Goal: Task Accomplishment & Management: Use online tool/utility

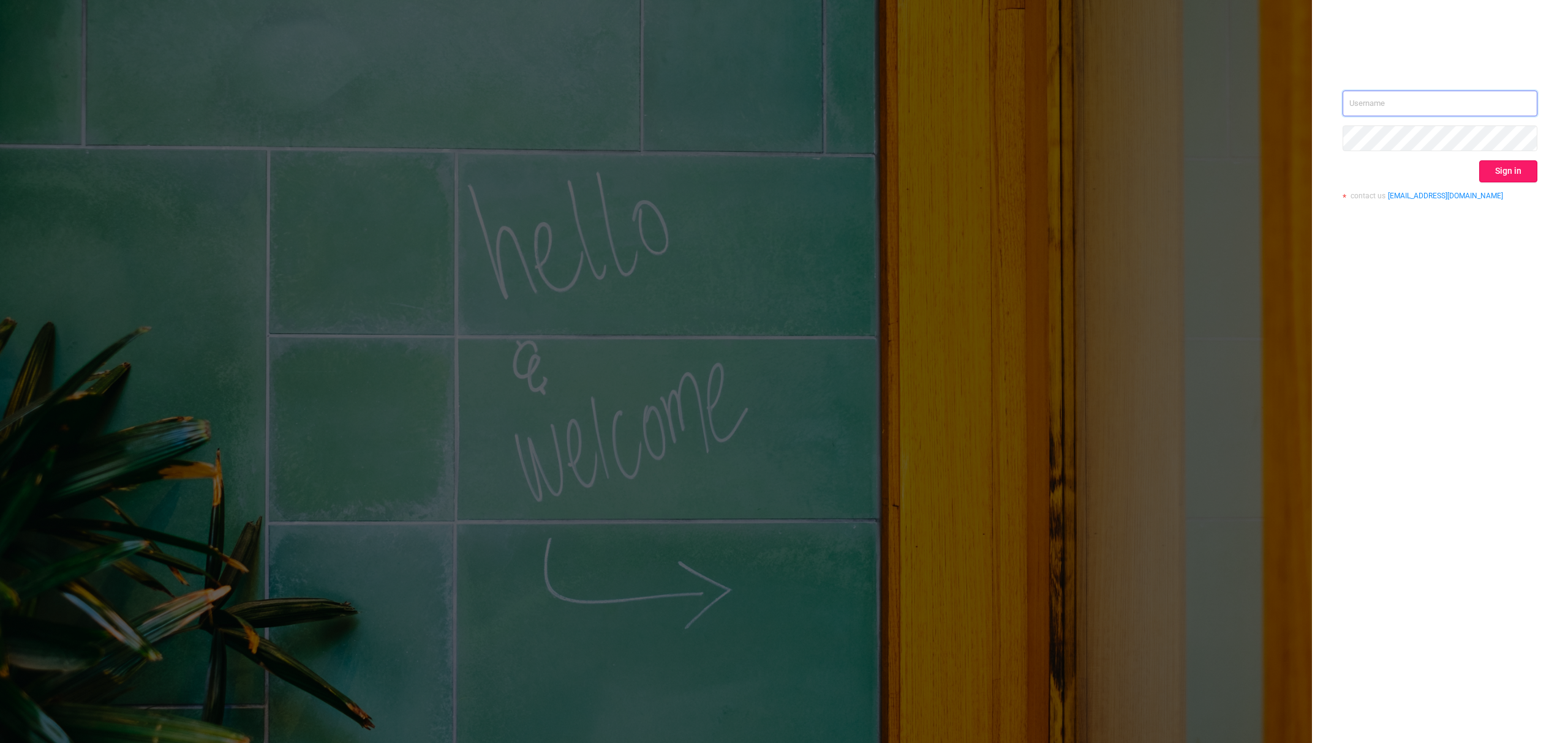
type input "rona@infolinks.com"
click at [1510, 163] on button "Sign in" at bounding box center [1509, 171] width 58 height 22
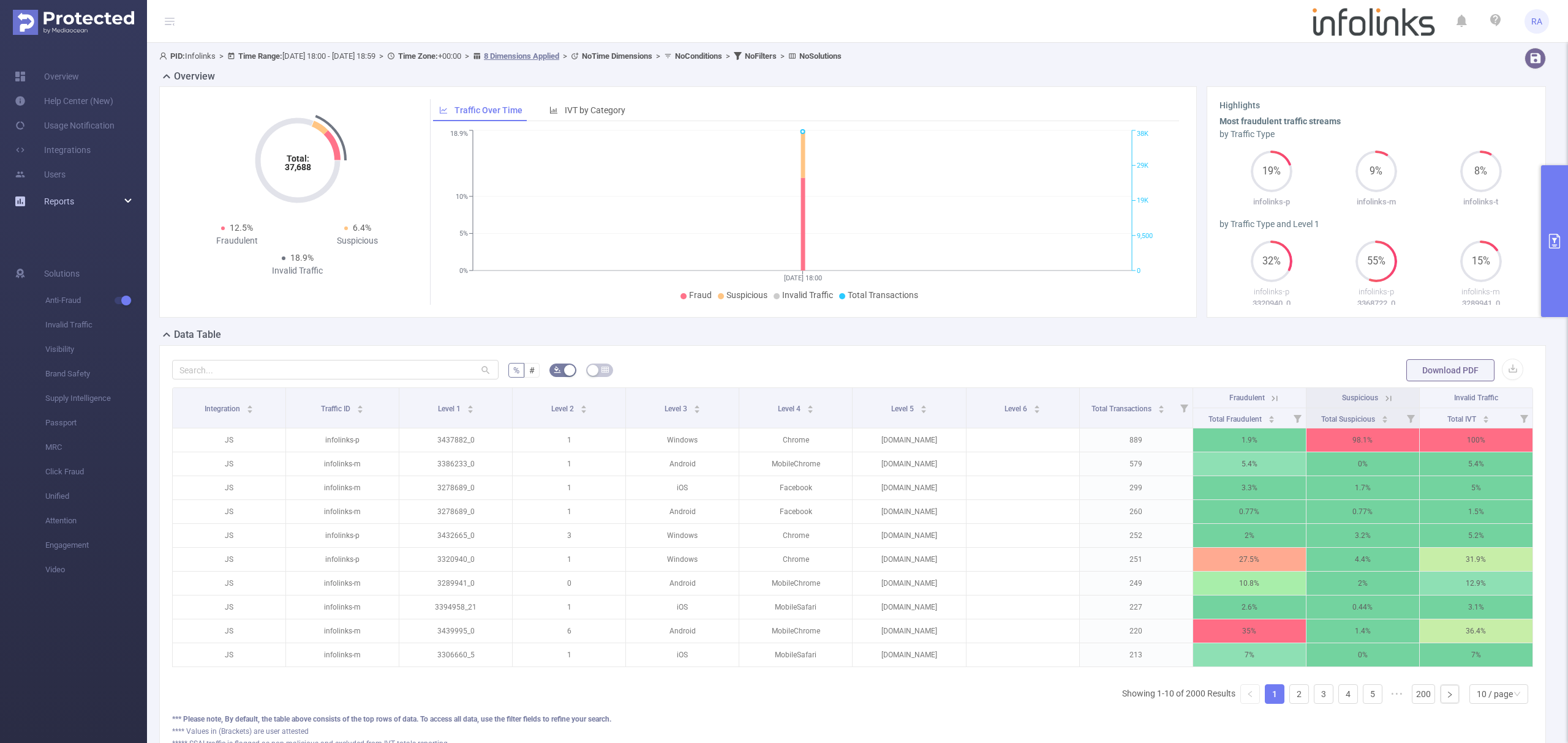
click at [71, 202] on span "Reports" at bounding box center [59, 201] width 30 height 10
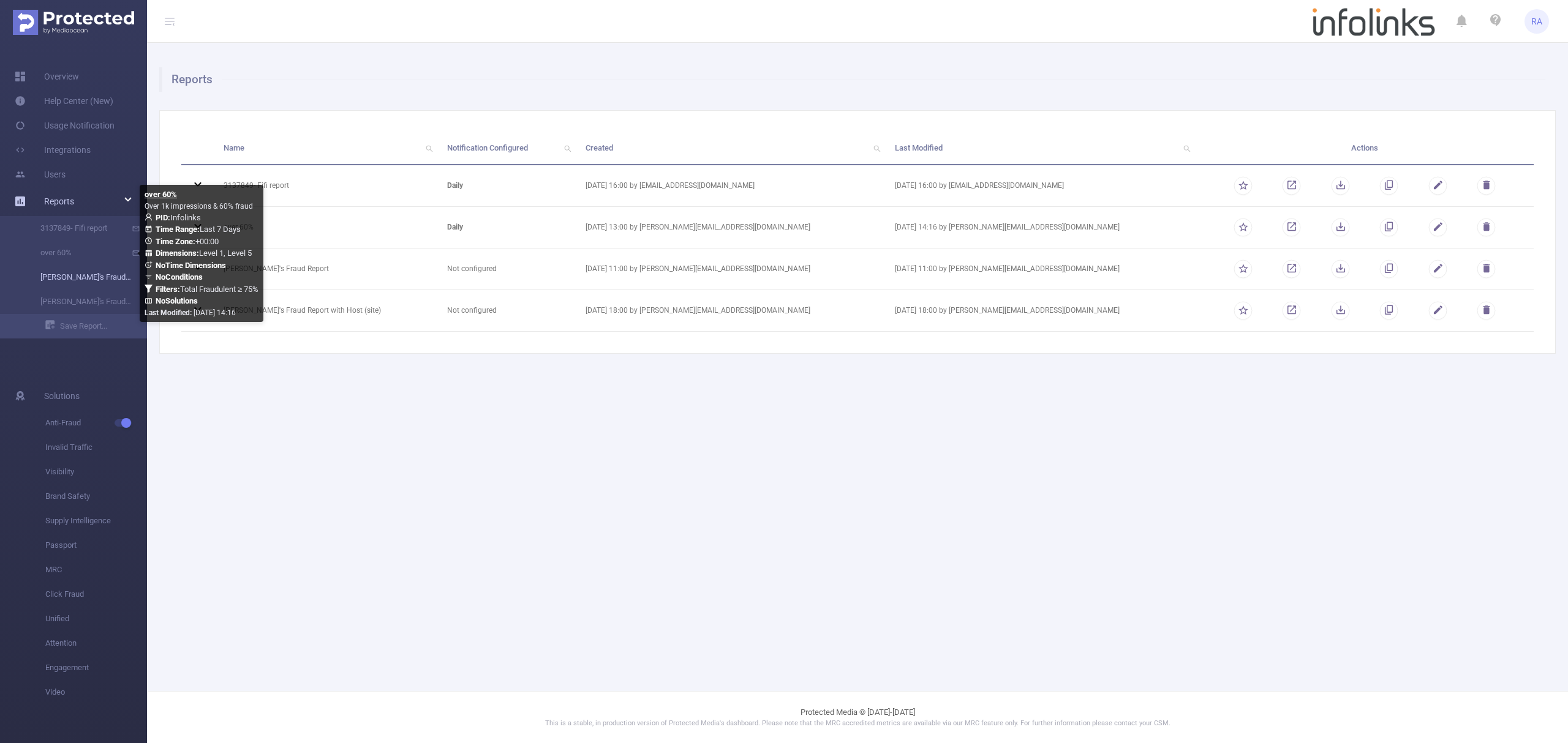
click at [92, 275] on link "[PERSON_NAME]'s Fraud Report" at bounding box center [78, 277] width 108 height 24
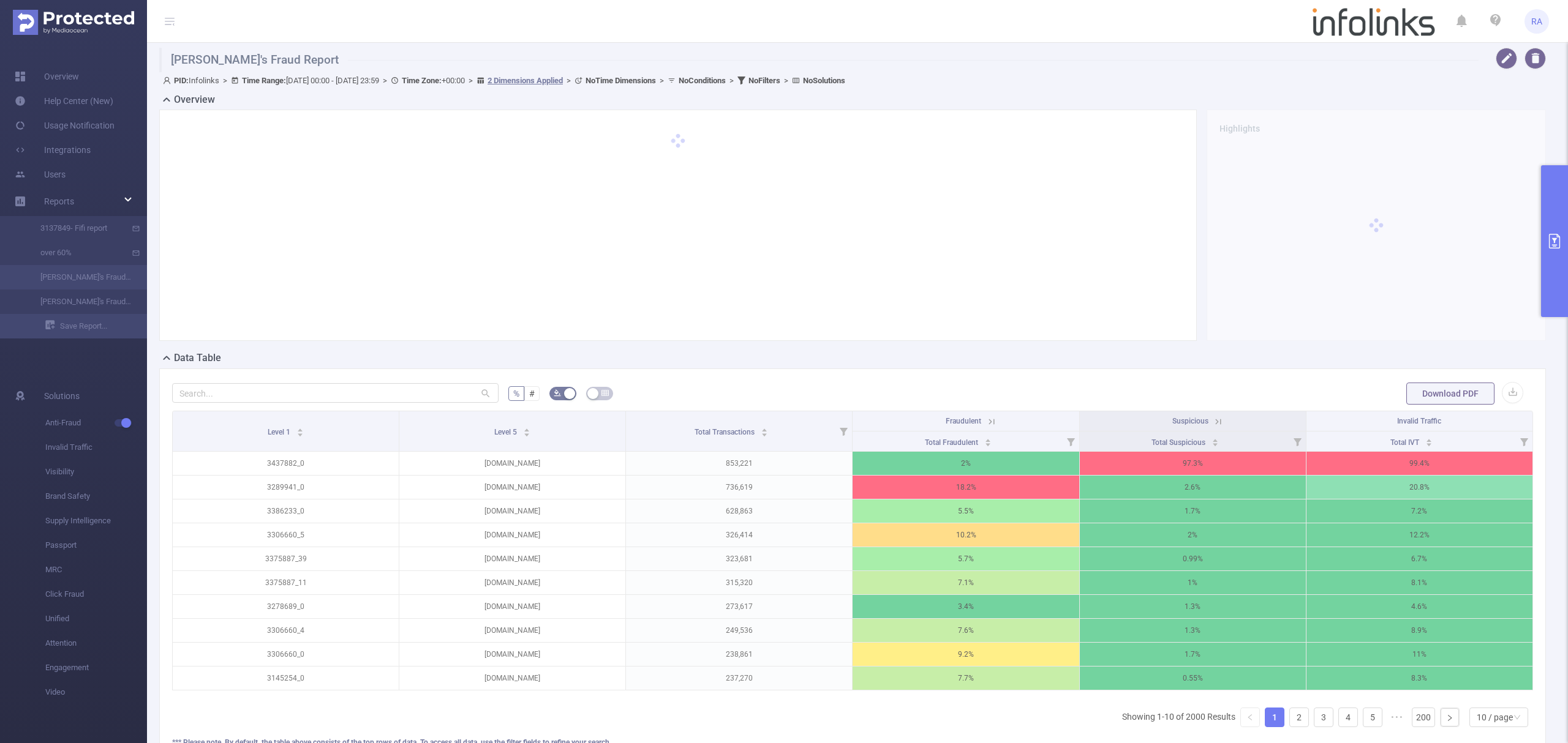
click at [1567, 285] on button "primary" at bounding box center [1554, 241] width 27 height 152
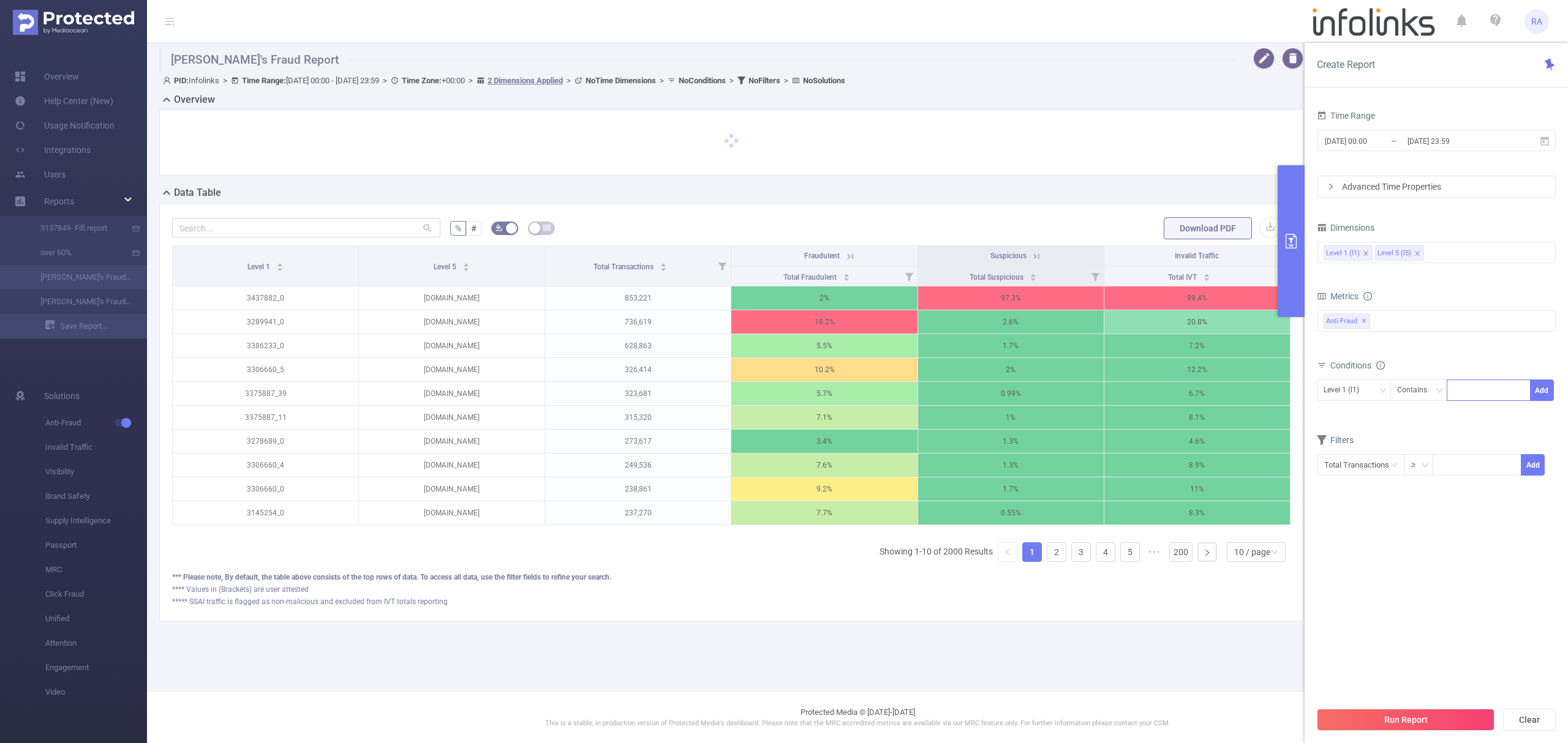
click at [1479, 387] on div at bounding box center [1489, 390] width 70 height 20
type input "v"
drag, startPoint x: 1443, startPoint y: 392, endPoint x: 1436, endPoint y: 392, distance: 7.0
click at [1436, 392] on span "Level 1 (l1) Contains v Add" at bounding box center [1436, 390] width 239 height 22
paste input "3438762"
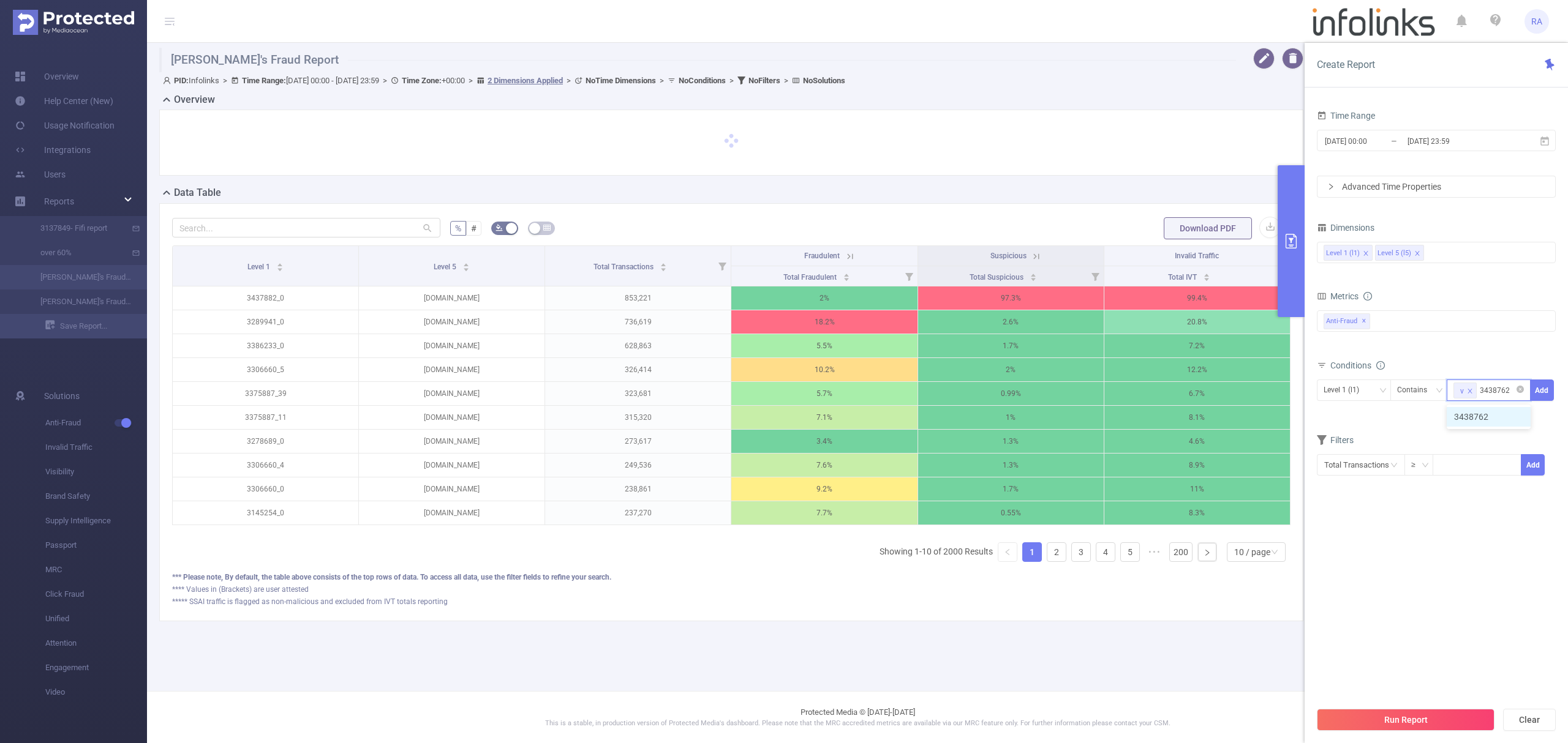
click at [1468, 390] on icon "icon: close" at bounding box center [1470, 391] width 6 height 6
type input "3438762"
click at [1544, 390] on button "Add" at bounding box center [1542, 390] width 24 height 22
drag, startPoint x: 1367, startPoint y: 713, endPoint x: 1367, endPoint y: 706, distance: 7.0
click at [1367, 714] on button "Run Report" at bounding box center [1405, 719] width 178 height 22
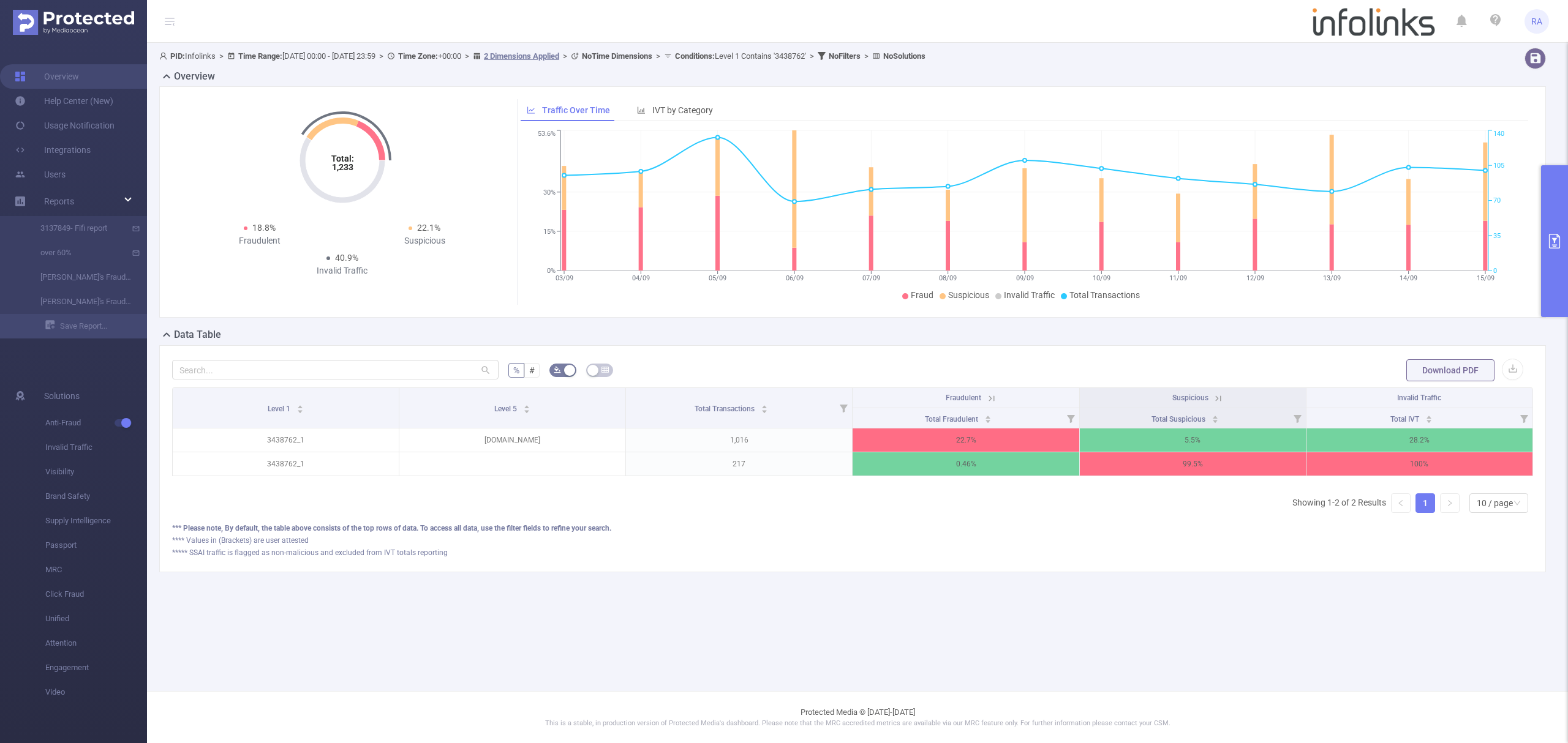
click at [1567, 263] on button "primary" at bounding box center [1554, 241] width 27 height 152
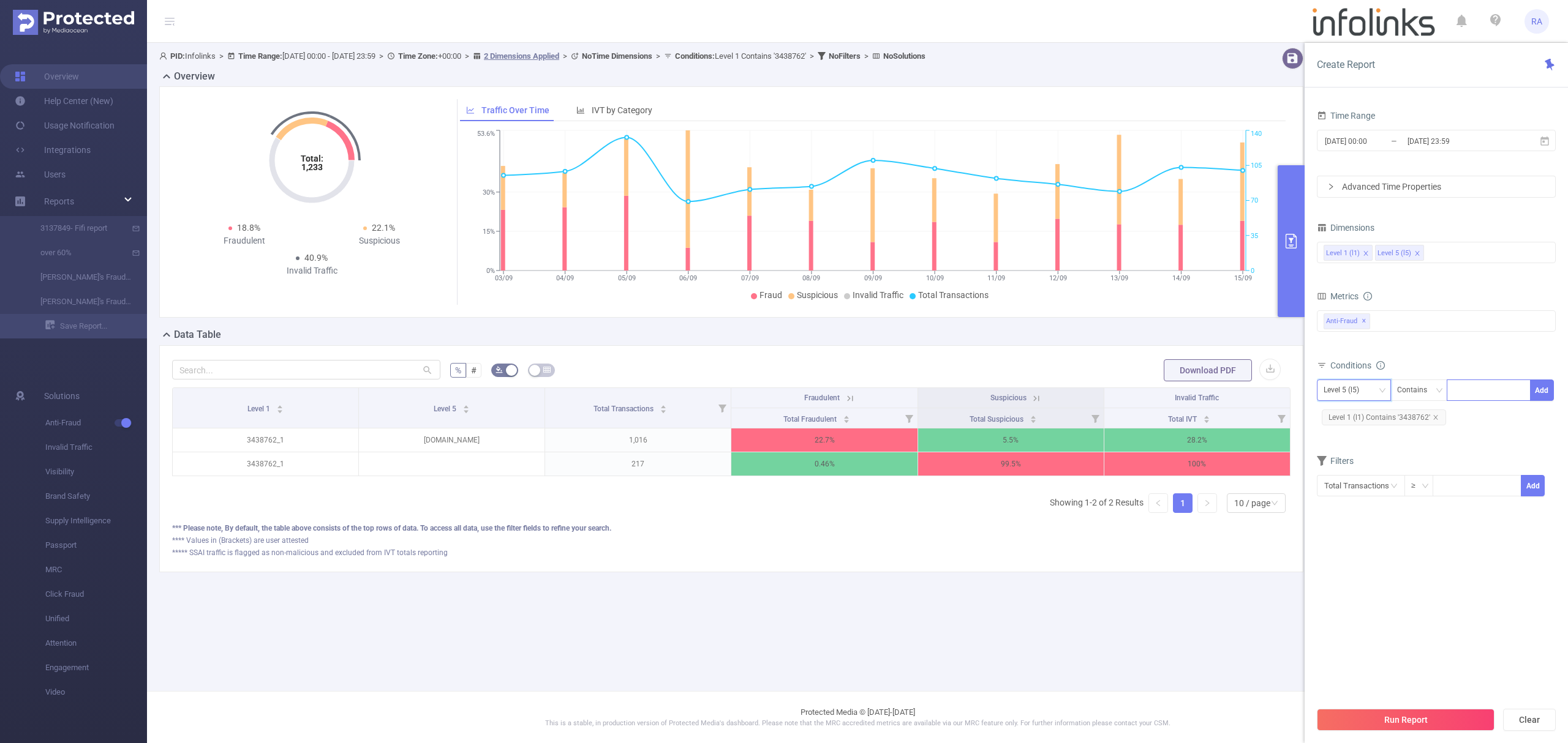
click at [1368, 392] on div "Level 5 (l5)" at bounding box center [1345, 390] width 44 height 20
click at [1363, 412] on li "Level 1 (l1)" at bounding box center [1354, 416] width 74 height 20
click at [1436, 418] on icon "icon: close" at bounding box center [1436, 417] width 6 height 6
drag, startPoint x: 1481, startPoint y: 397, endPoint x: 1488, endPoint y: 395, distance: 7.3
click at [1481, 395] on div at bounding box center [1489, 390] width 70 height 20
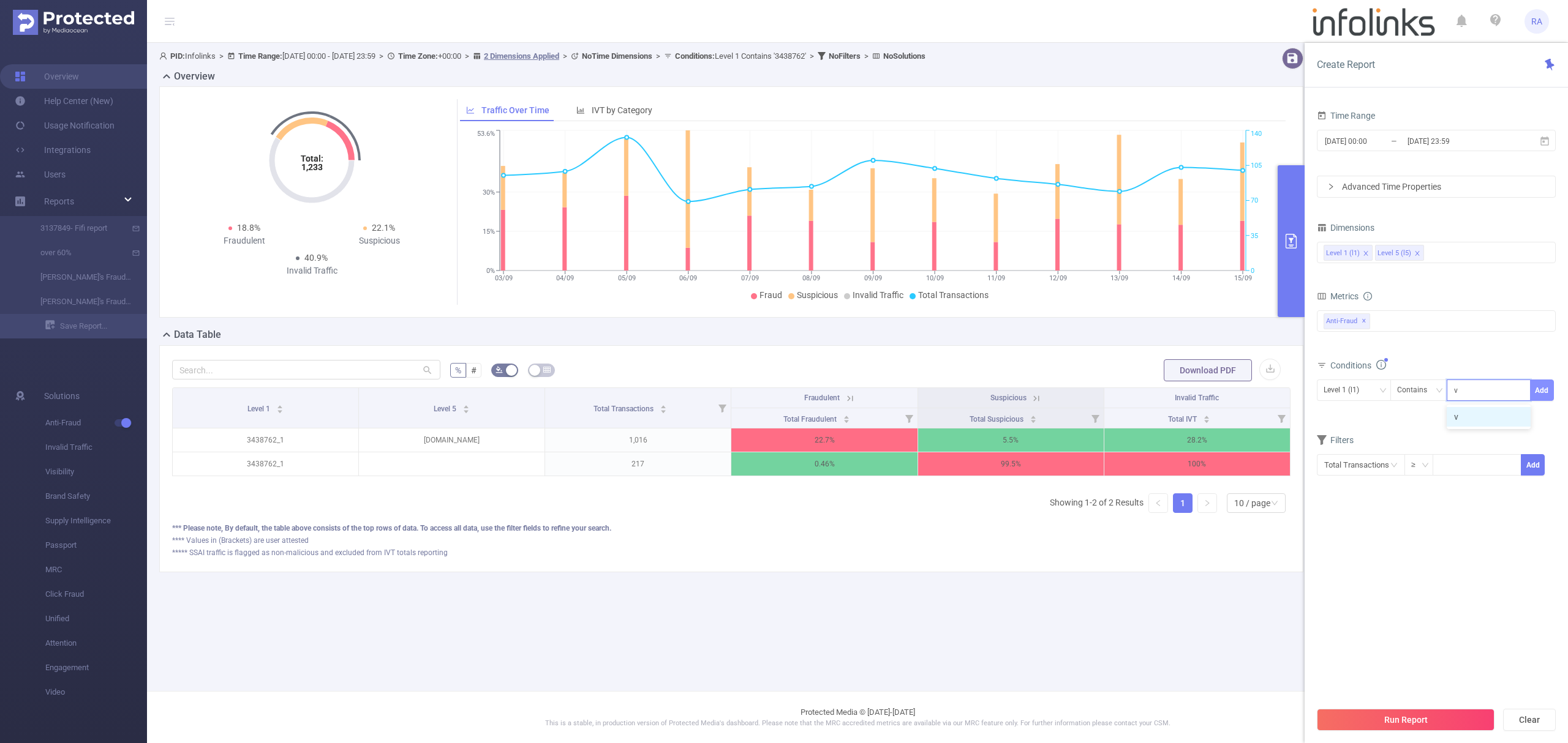
type input "v"
click at [1548, 394] on button "Add" at bounding box center [1542, 390] width 24 height 22
click at [1408, 417] on icon "icon: close" at bounding box center [1409, 417] width 6 height 6
click at [1376, 395] on div "Level 5 (l5)" at bounding box center [1354, 390] width 61 height 20
click at [1360, 420] on li "Level 1 (l1)" at bounding box center [1354, 416] width 74 height 20
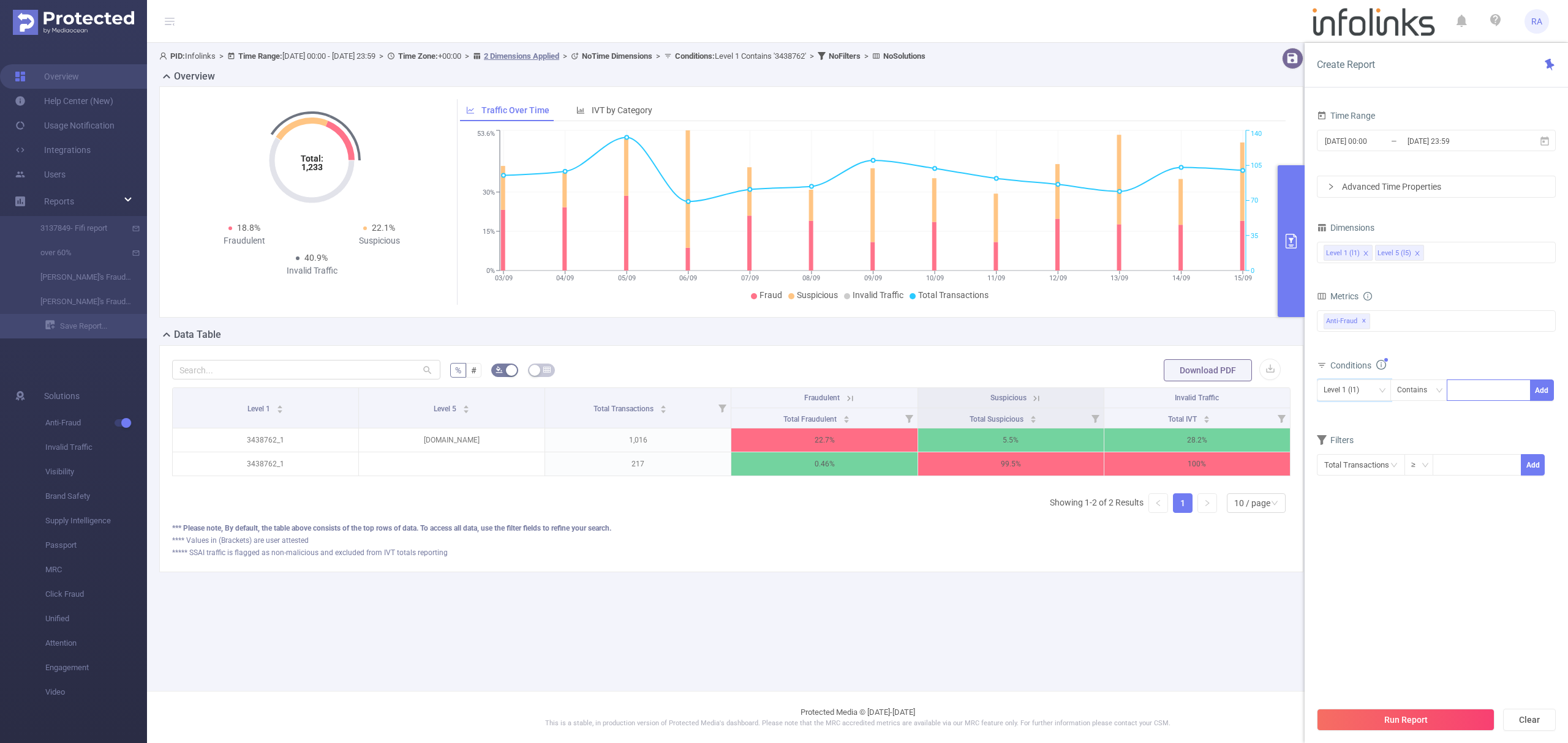
click at [1507, 400] on div at bounding box center [1489, 390] width 70 height 20
paste input "2110810"
type input "2110810"
click at [1544, 387] on button "Add" at bounding box center [1542, 390] width 24 height 22
click at [1368, 717] on button "Run Report" at bounding box center [1405, 719] width 178 height 22
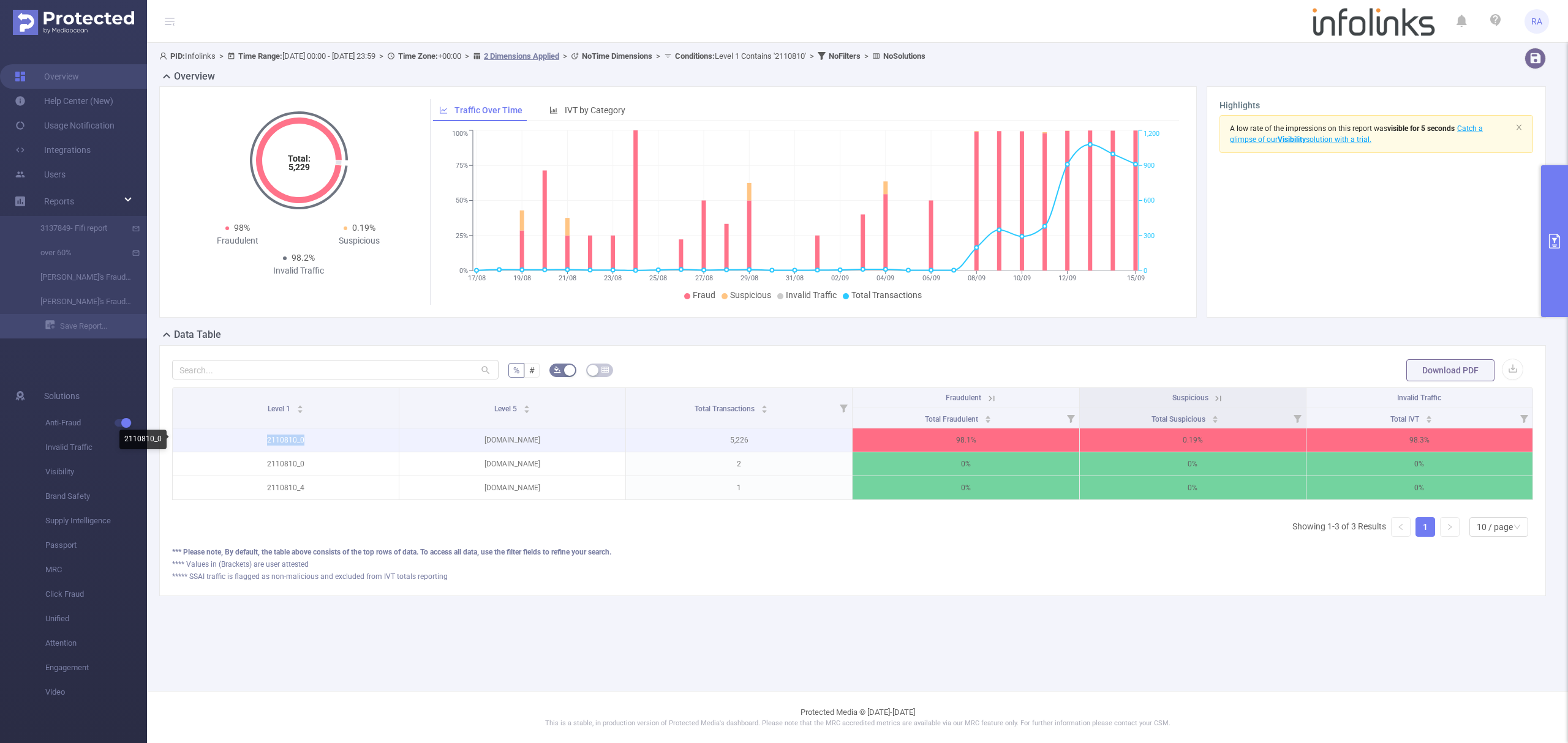
drag, startPoint x: 326, startPoint y: 437, endPoint x: 267, endPoint y: 439, distance: 59.0
click at [267, 439] on p "2110810_0" at bounding box center [286, 440] width 226 height 23
copy p "2110810_0"
click at [575, 539] on div "Level 1 Level 5 Total Transactions Fraudulent Suspicious Invalid Traffic Total …" at bounding box center [853, 467] width 1361 height 159
click at [1066, 671] on main "PID: Infolinks > Time Range: 2025-08-17 00:00 - 2025-09-15 23:59 > Time Zone: +…" at bounding box center [858, 346] width 1421 height 691
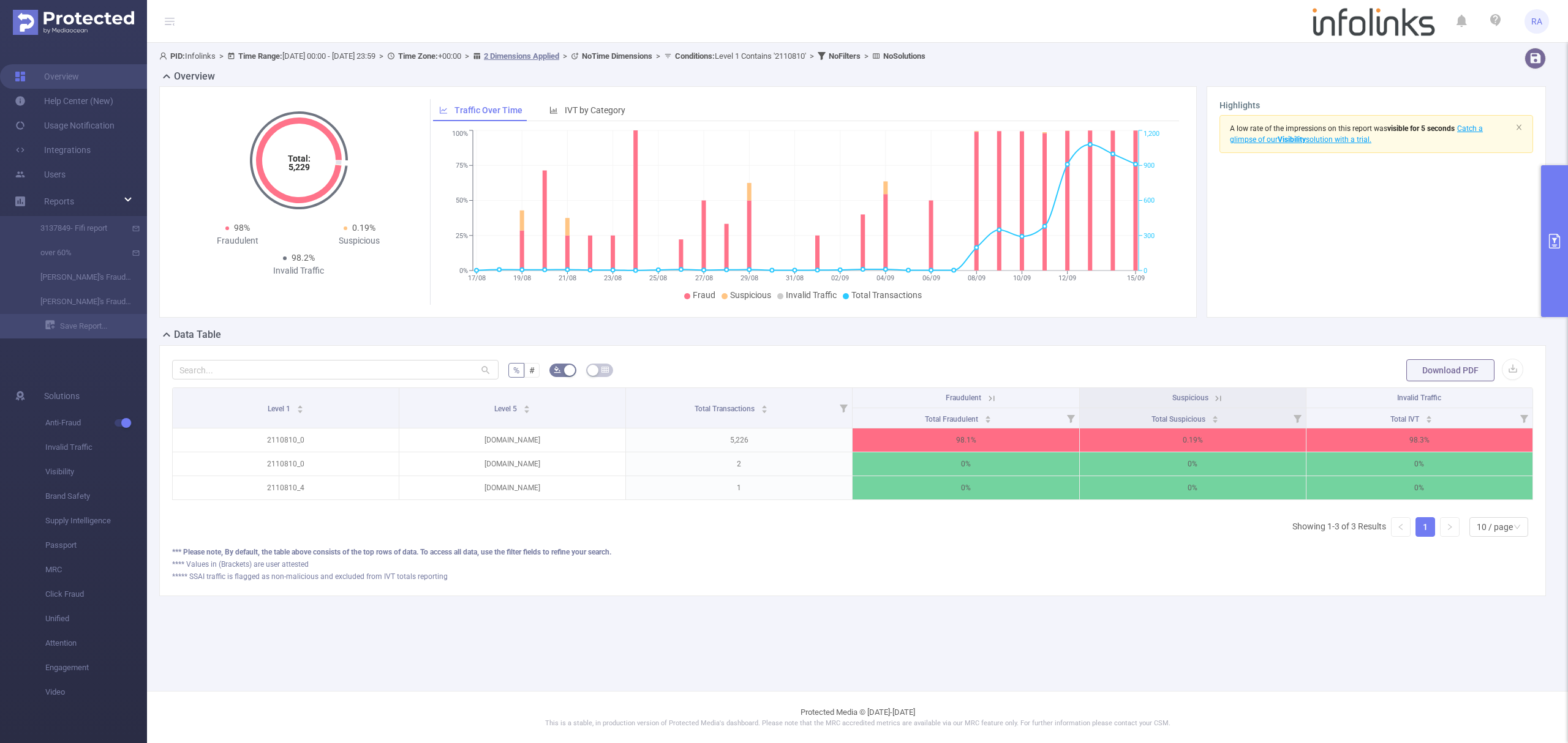
click at [1567, 281] on button "primary" at bounding box center [1554, 241] width 27 height 152
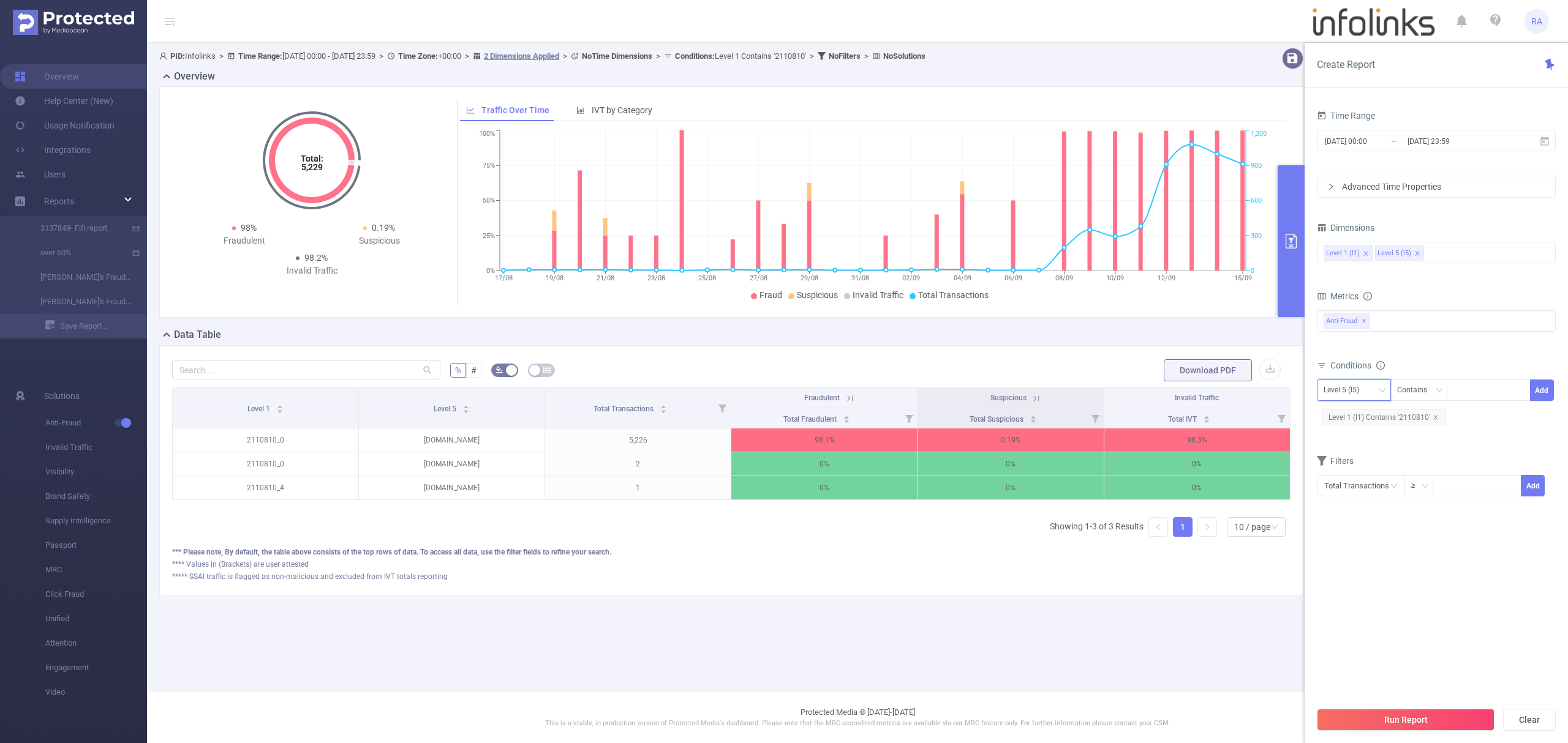
click at [1370, 391] on div "Level 5 (l5)" at bounding box center [1354, 390] width 61 height 20
click at [1351, 414] on li "Level 1 (l1)" at bounding box center [1354, 416] width 74 height 20
click at [1434, 417] on icon "icon: close" at bounding box center [1436, 417] width 6 height 6
drag, startPoint x: 1478, startPoint y: 391, endPoint x: 1488, endPoint y: 394, distance: 10.4
click at [1479, 391] on div at bounding box center [1489, 390] width 70 height 20
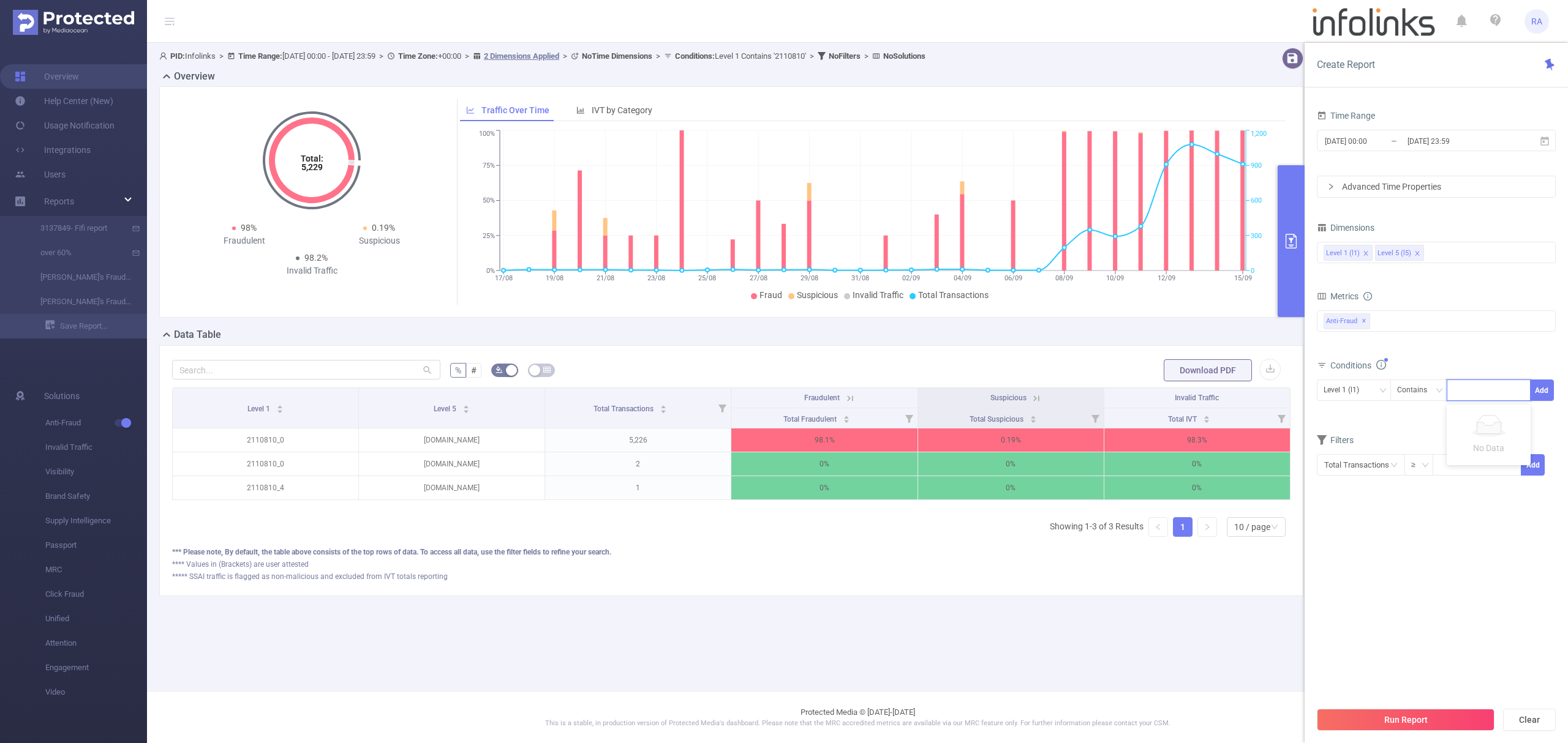
paste input "3424967"
type input "3424967"
click at [1545, 385] on button "Add" at bounding box center [1542, 390] width 24 height 22
drag, startPoint x: 1394, startPoint y: 722, endPoint x: 1392, endPoint y: 702, distance: 20.1
click at [1395, 723] on button "Run Report" at bounding box center [1405, 719] width 178 height 22
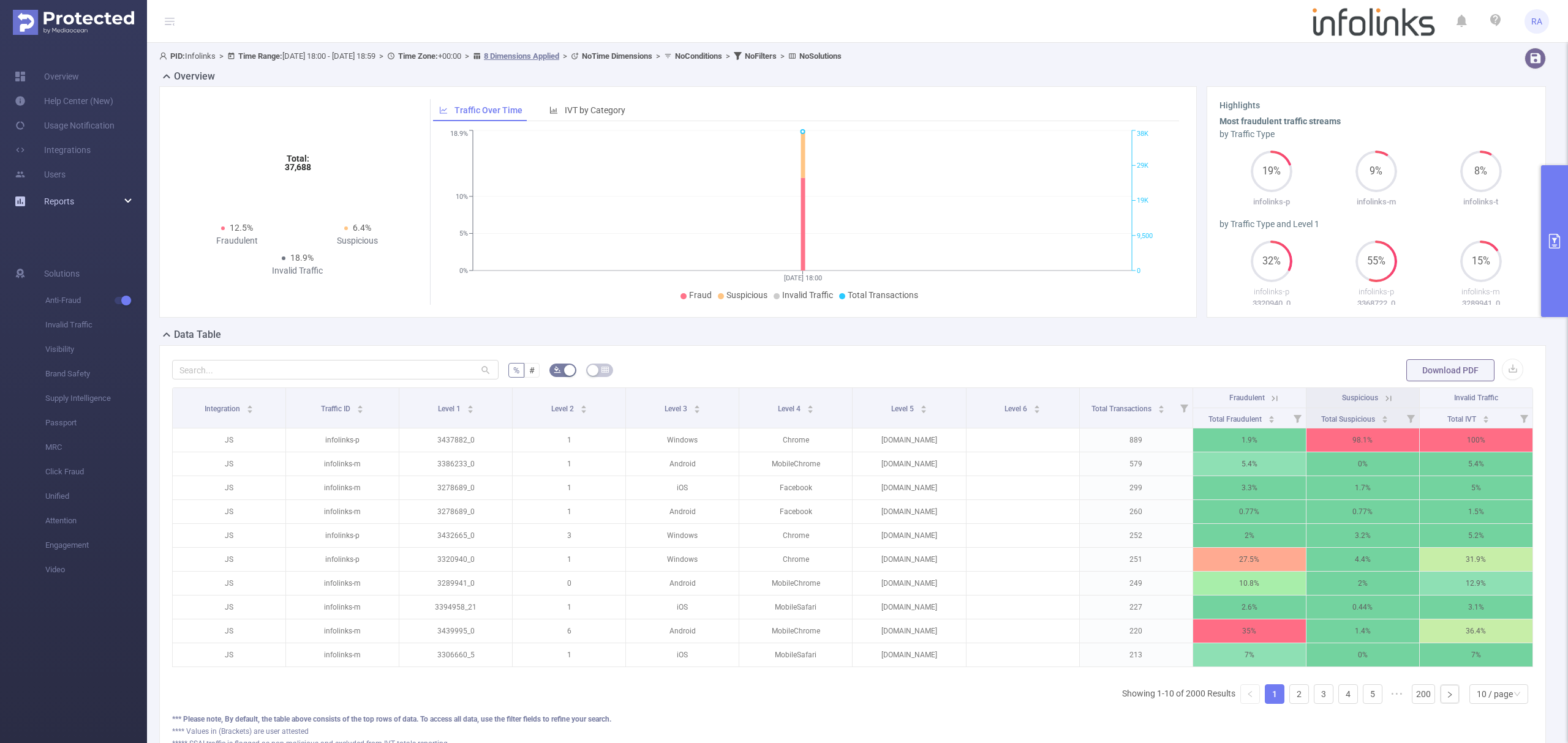
drag, startPoint x: 63, startPoint y: 207, endPoint x: 69, endPoint y: 202, distance: 7.8
click at [63, 207] on link "Reports" at bounding box center [59, 201] width 30 height 24
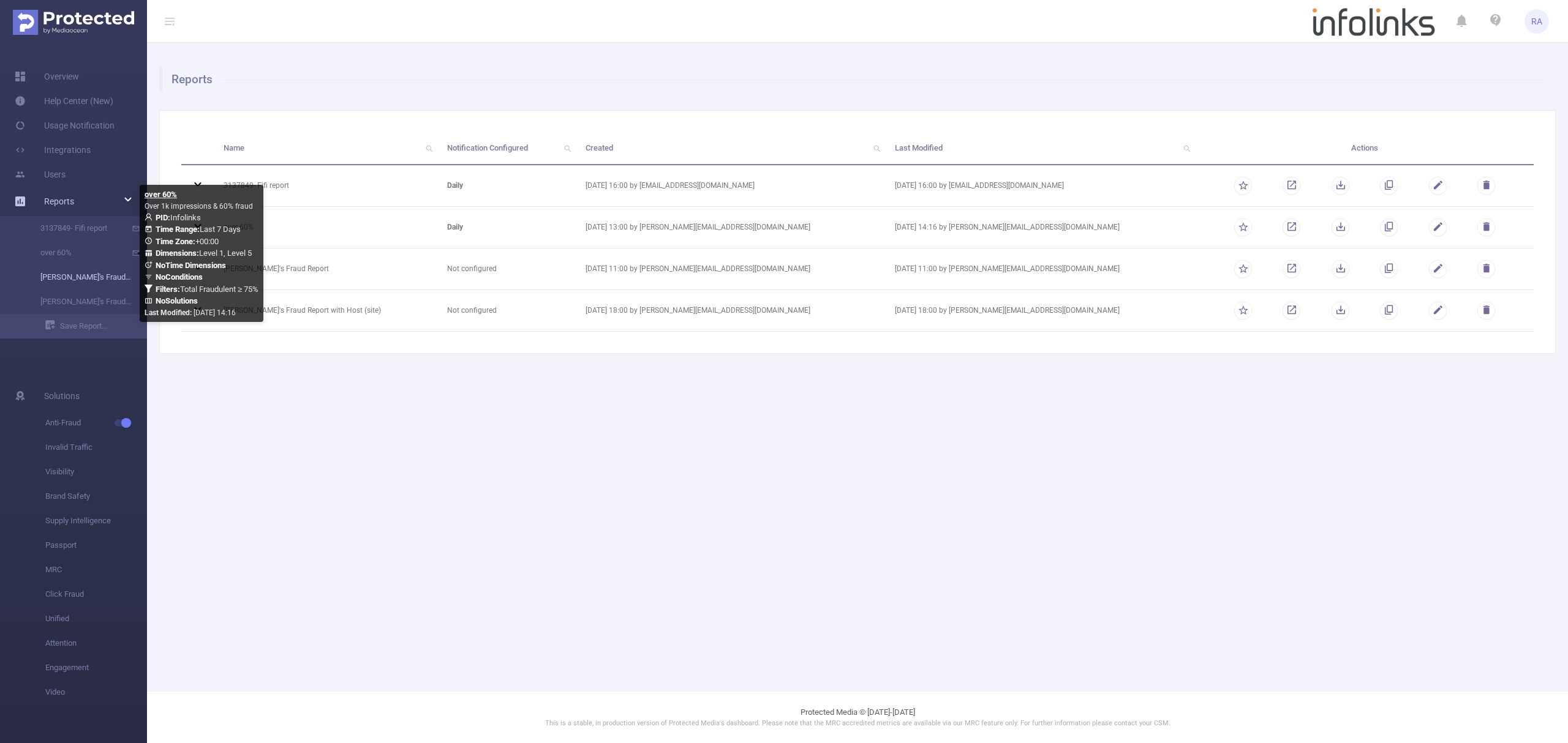
click at [76, 273] on link "[PERSON_NAME]'s Fraud Report" at bounding box center [78, 277] width 108 height 24
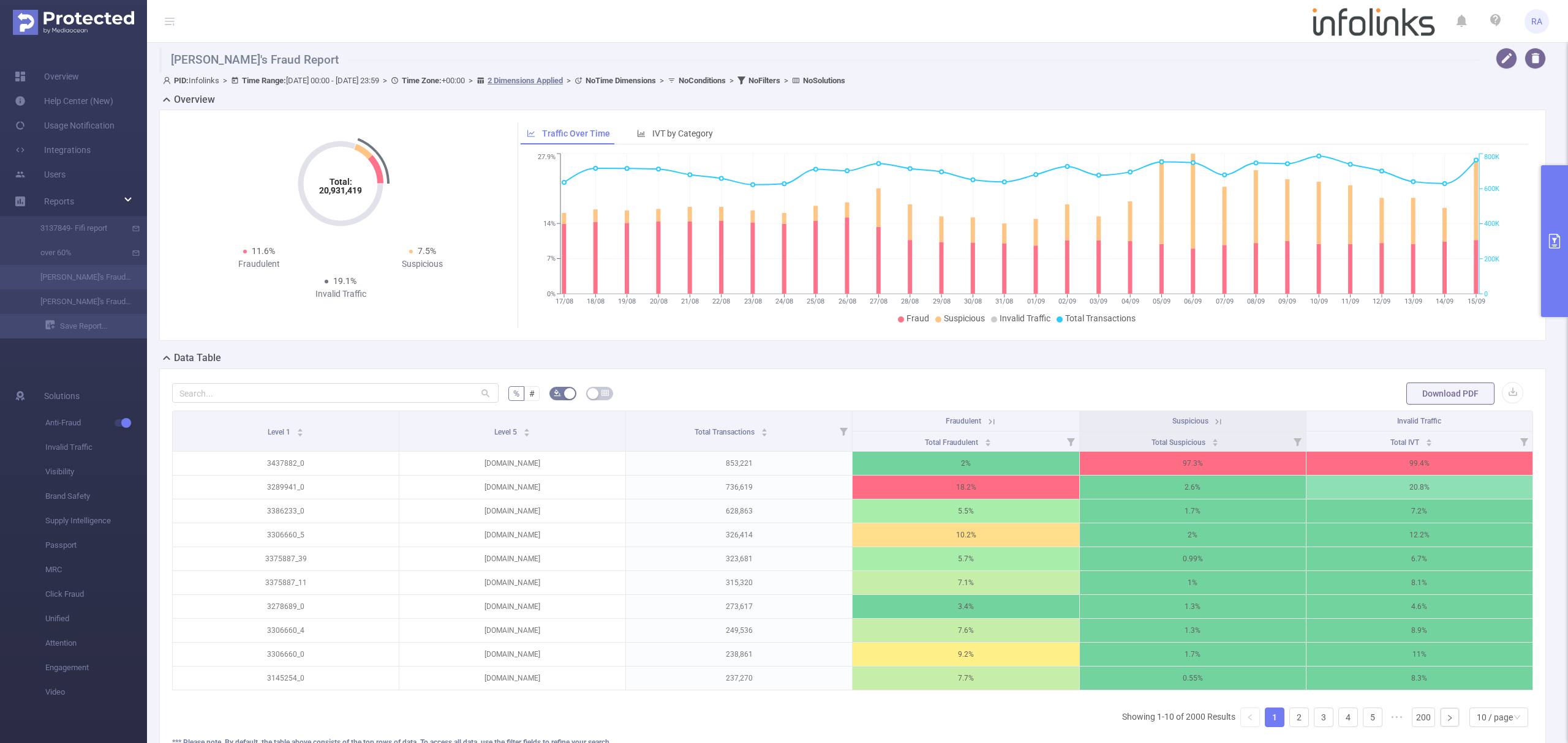
click at [1567, 255] on button "primary" at bounding box center [1554, 241] width 27 height 152
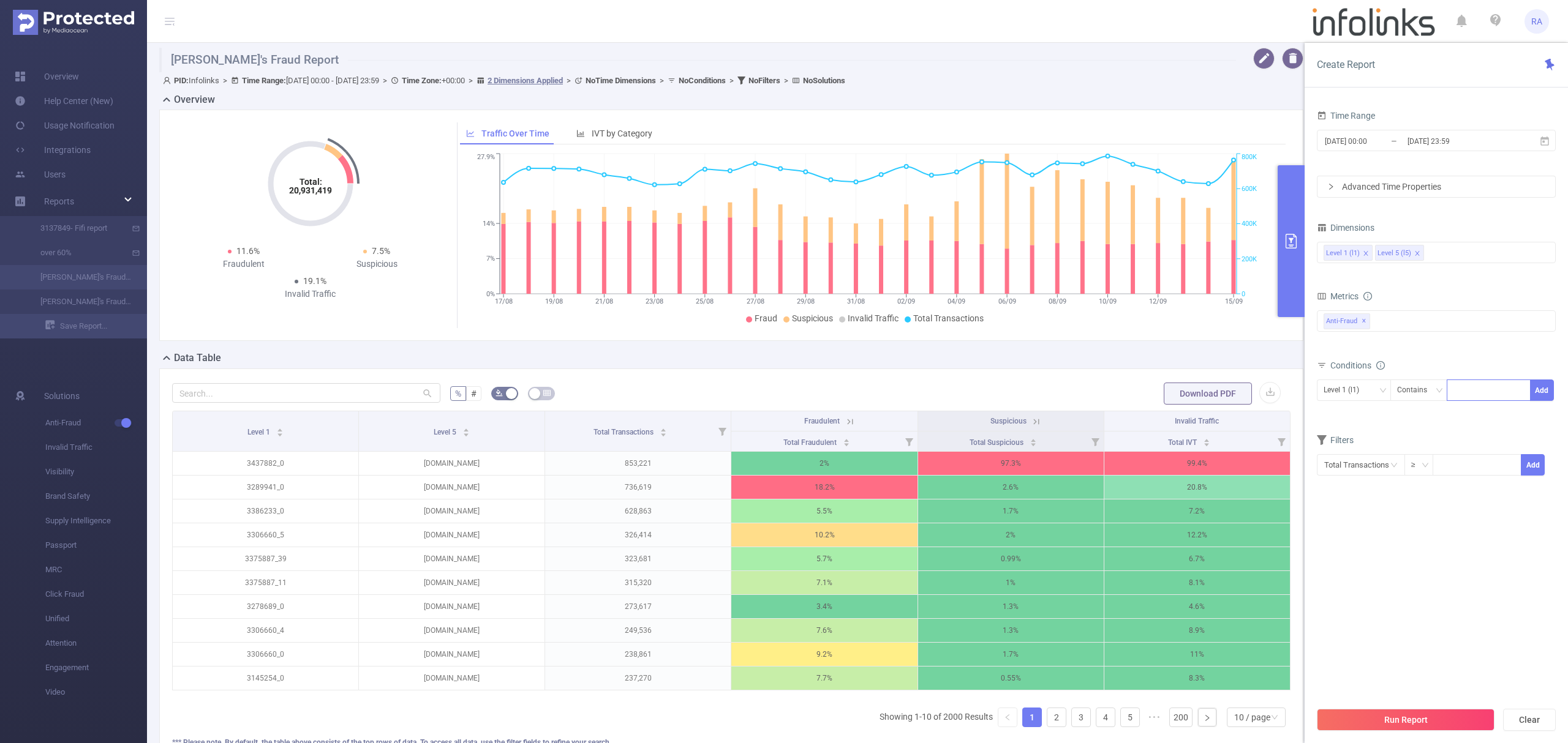
click at [1500, 385] on div at bounding box center [1489, 390] width 70 height 20
paste input "2110810_0"
type input "2110810_0"
click at [1461, 256] on div "Level 1 (l1) Level 5 (l5)" at bounding box center [1436, 252] width 226 height 20
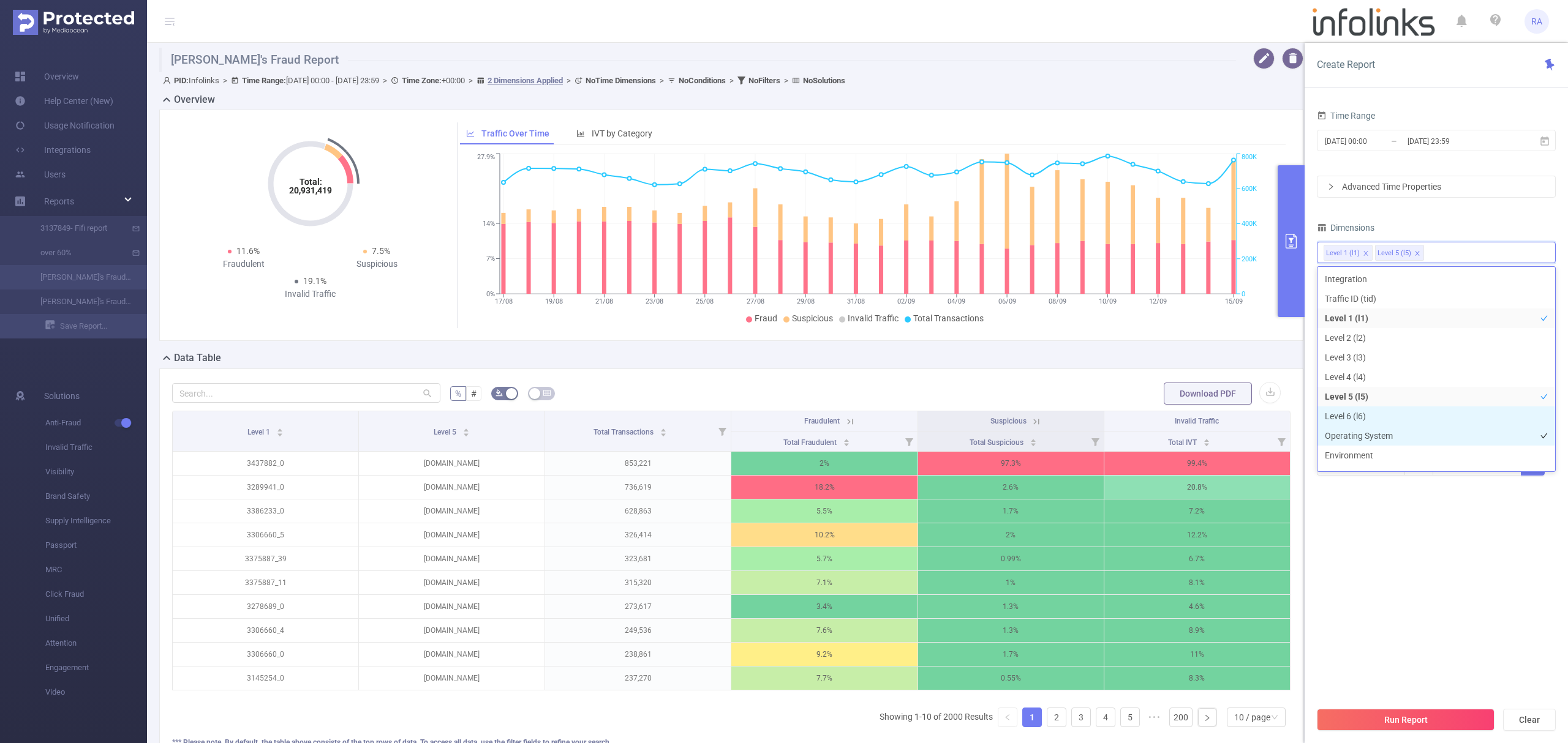
click at [1361, 434] on li "Operating System" at bounding box center [1436, 435] width 238 height 20
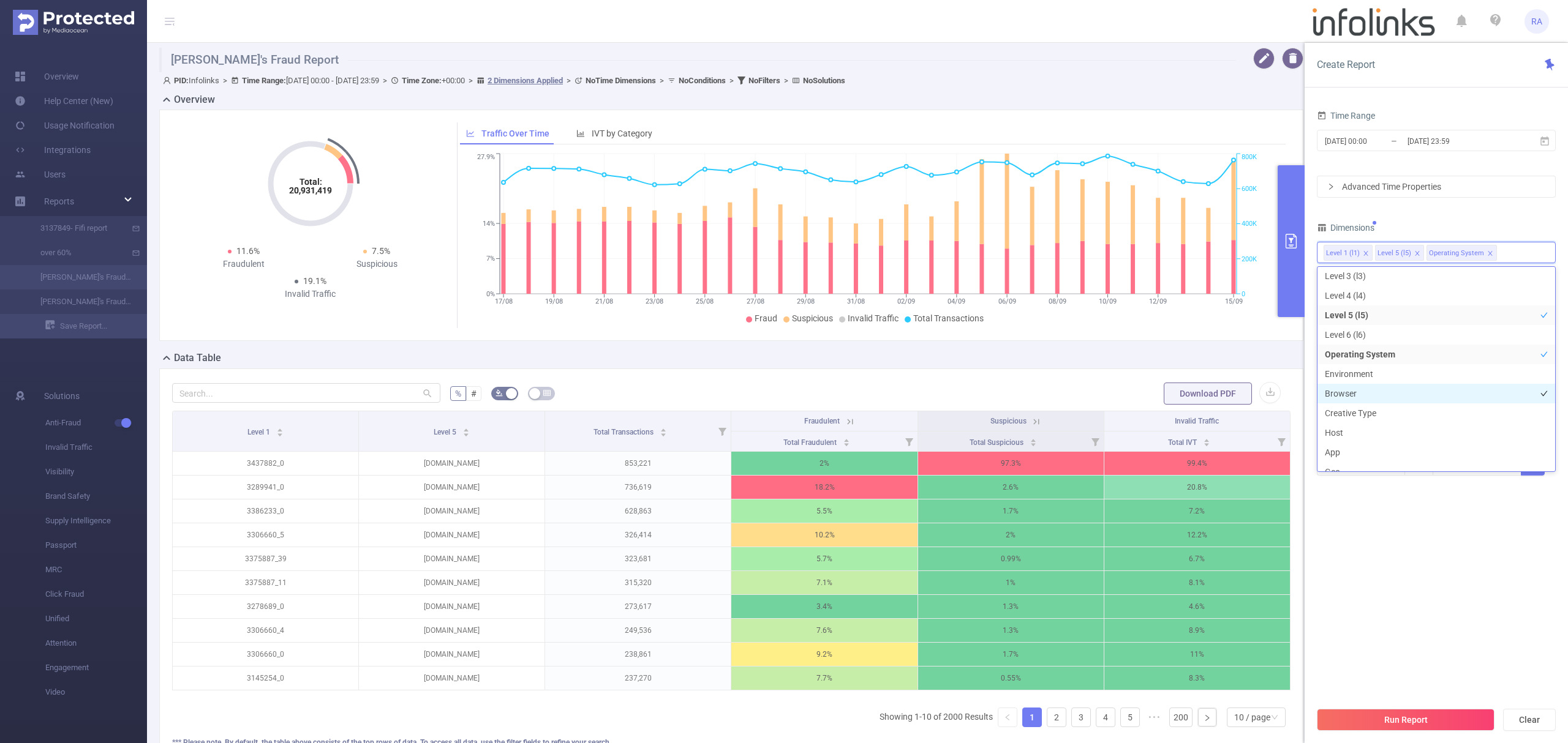
click at [1351, 392] on li "Browser" at bounding box center [1436, 393] width 238 height 20
click at [1422, 715] on button "Run Report" at bounding box center [1405, 719] width 178 height 22
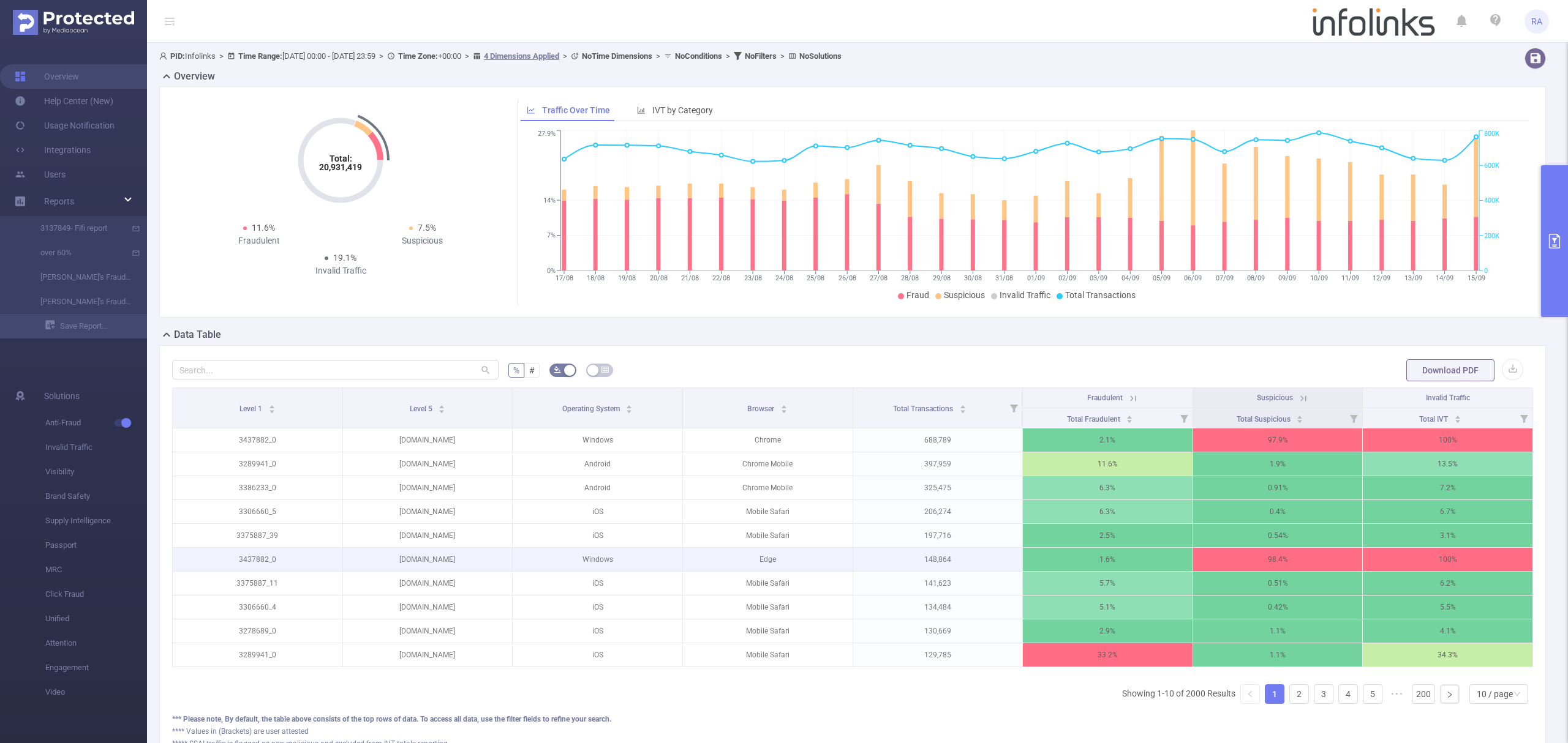
scroll to position [113, 0]
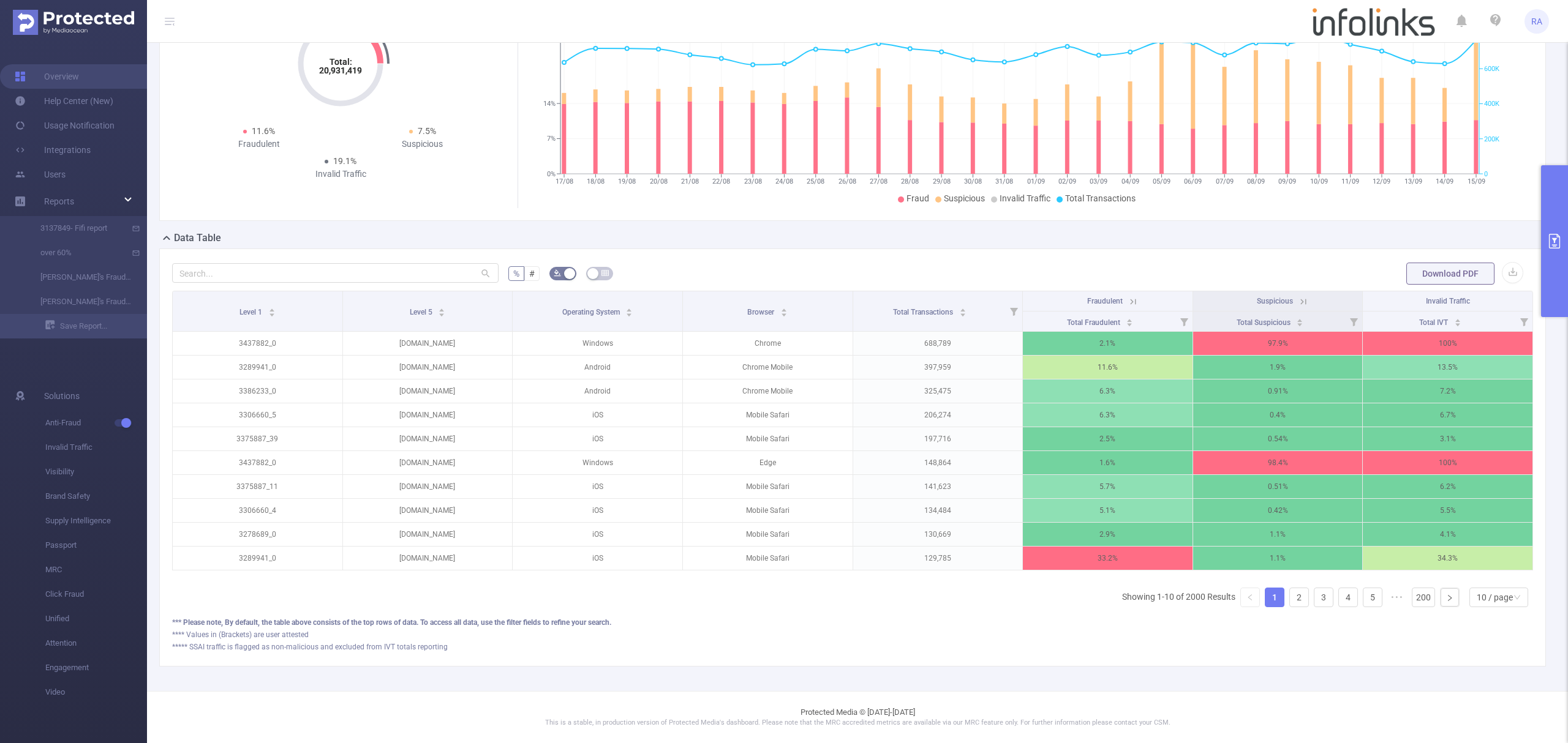
click at [1557, 268] on button "primary" at bounding box center [1554, 241] width 27 height 152
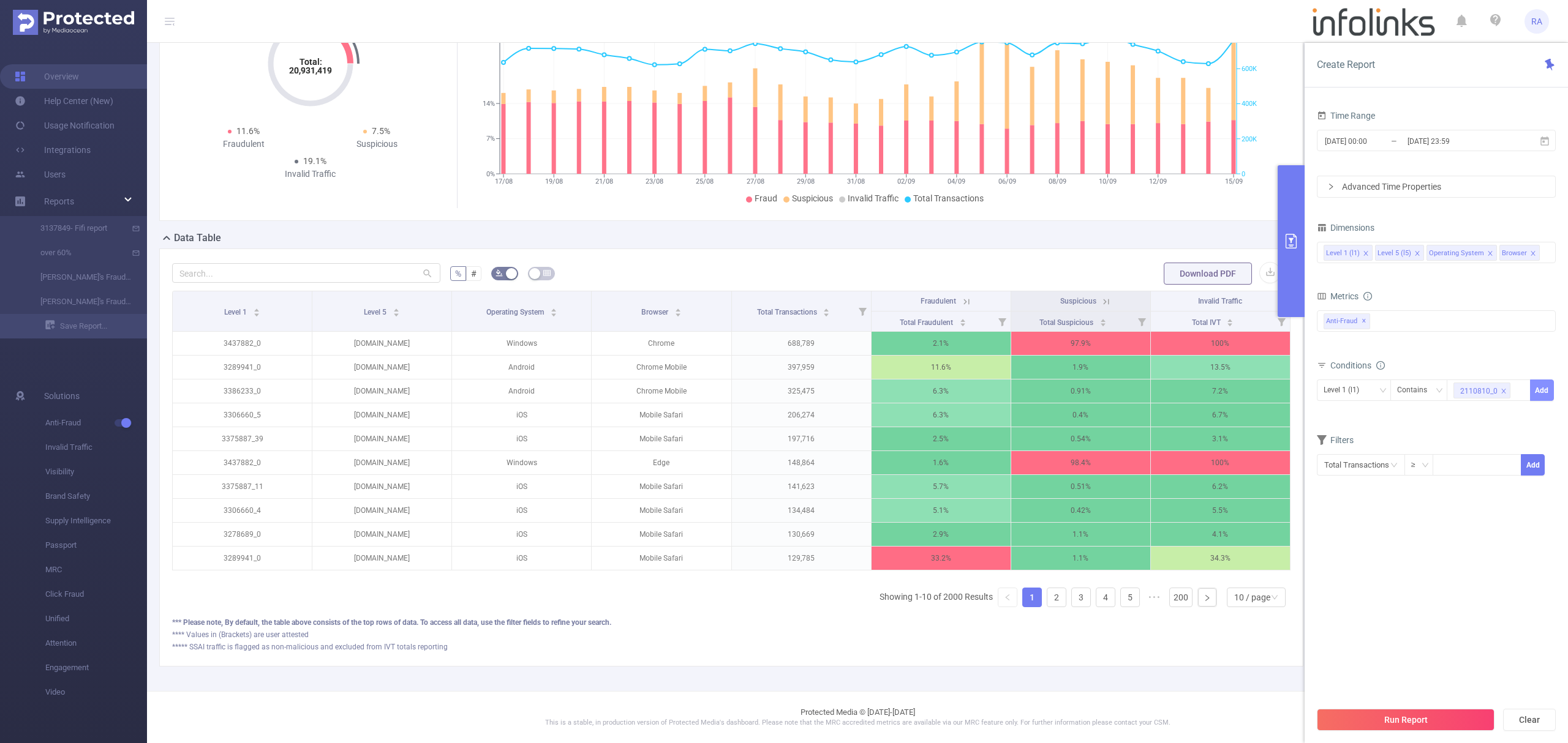
click at [1540, 387] on button "Add" at bounding box center [1542, 390] width 24 height 22
click at [1378, 716] on button "Run Report" at bounding box center [1405, 719] width 178 height 22
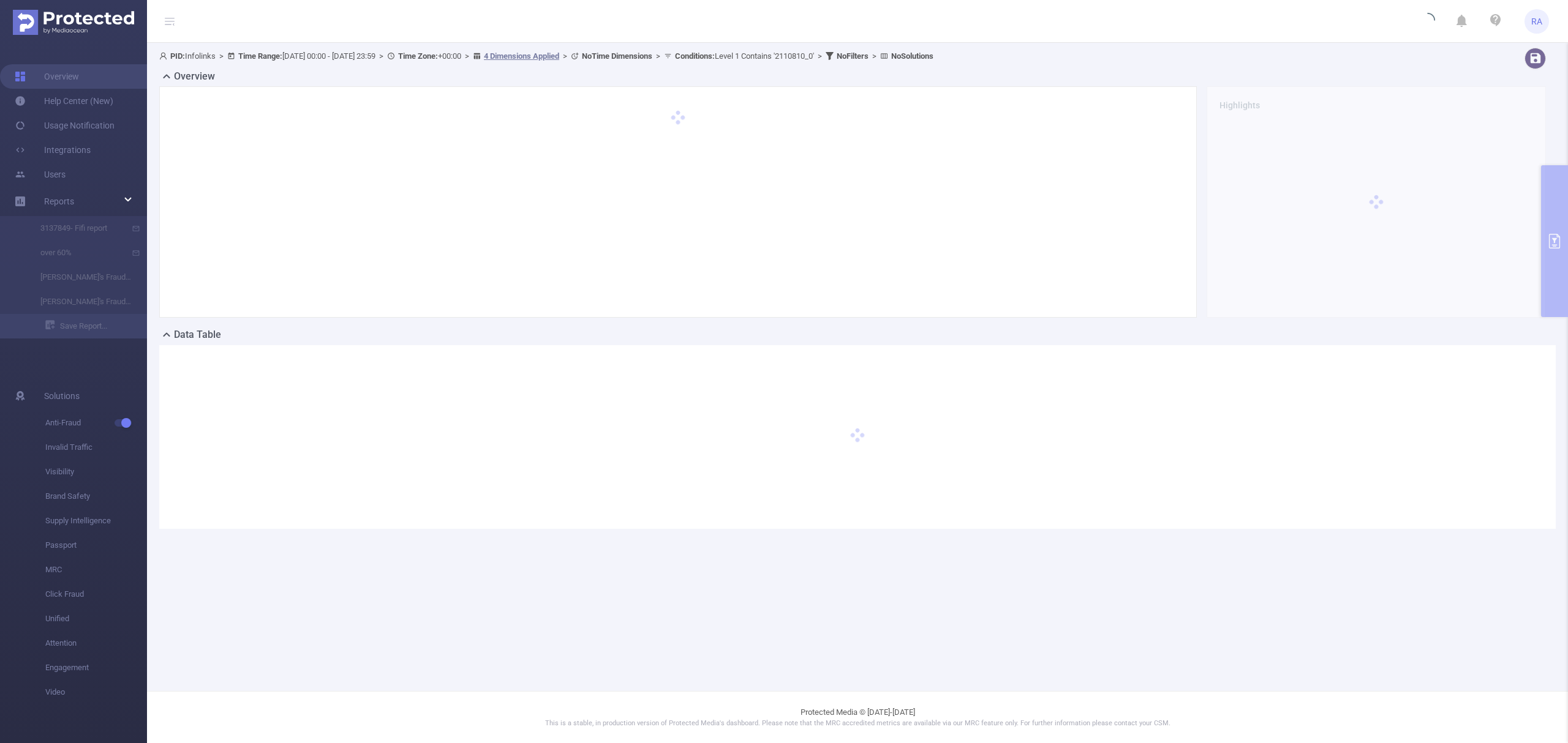
scroll to position [0, 0]
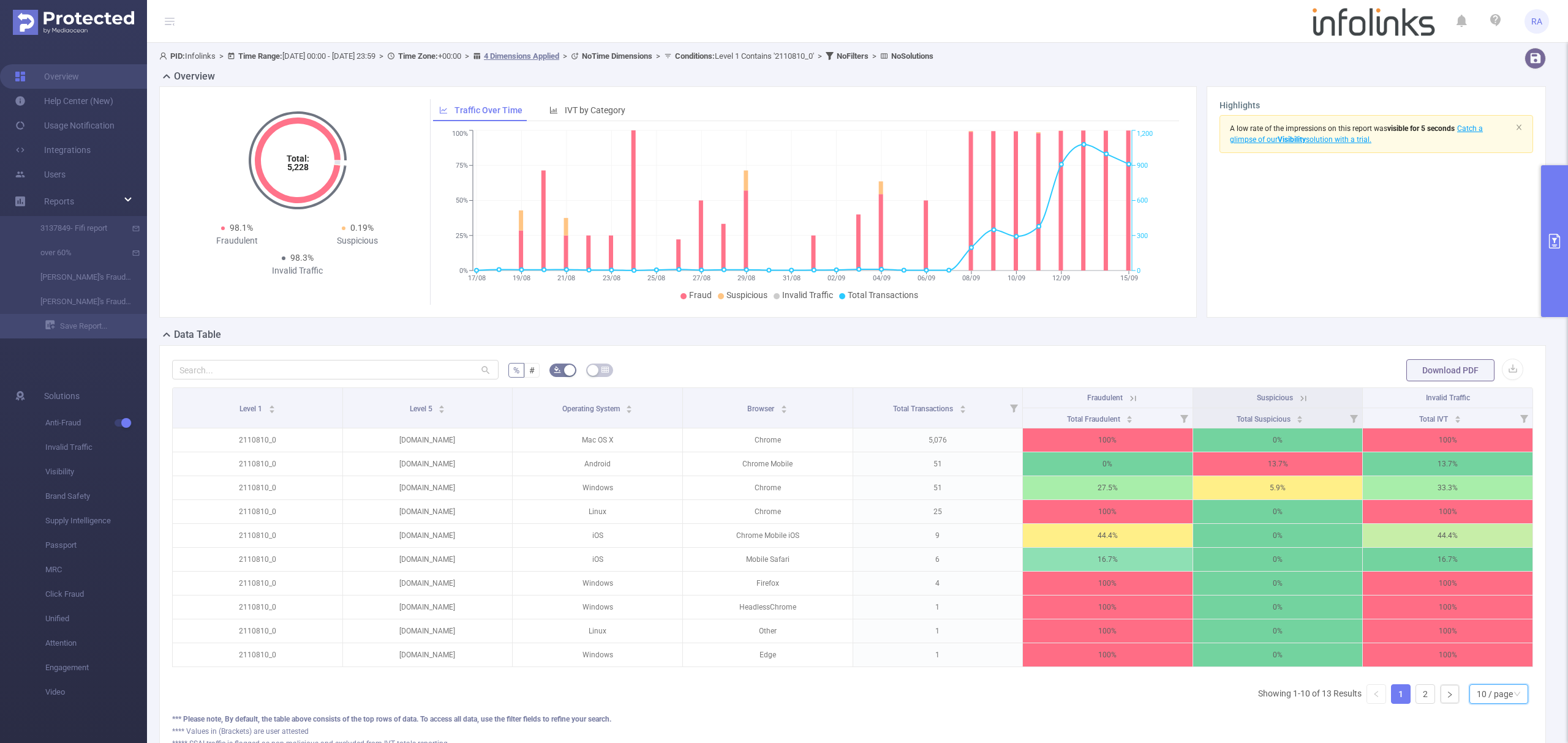
click at [1480, 703] on div "10 / page" at bounding box center [1495, 694] width 36 height 18
click at [1476, 689] on li "50 / page" at bounding box center [1486, 686] width 59 height 20
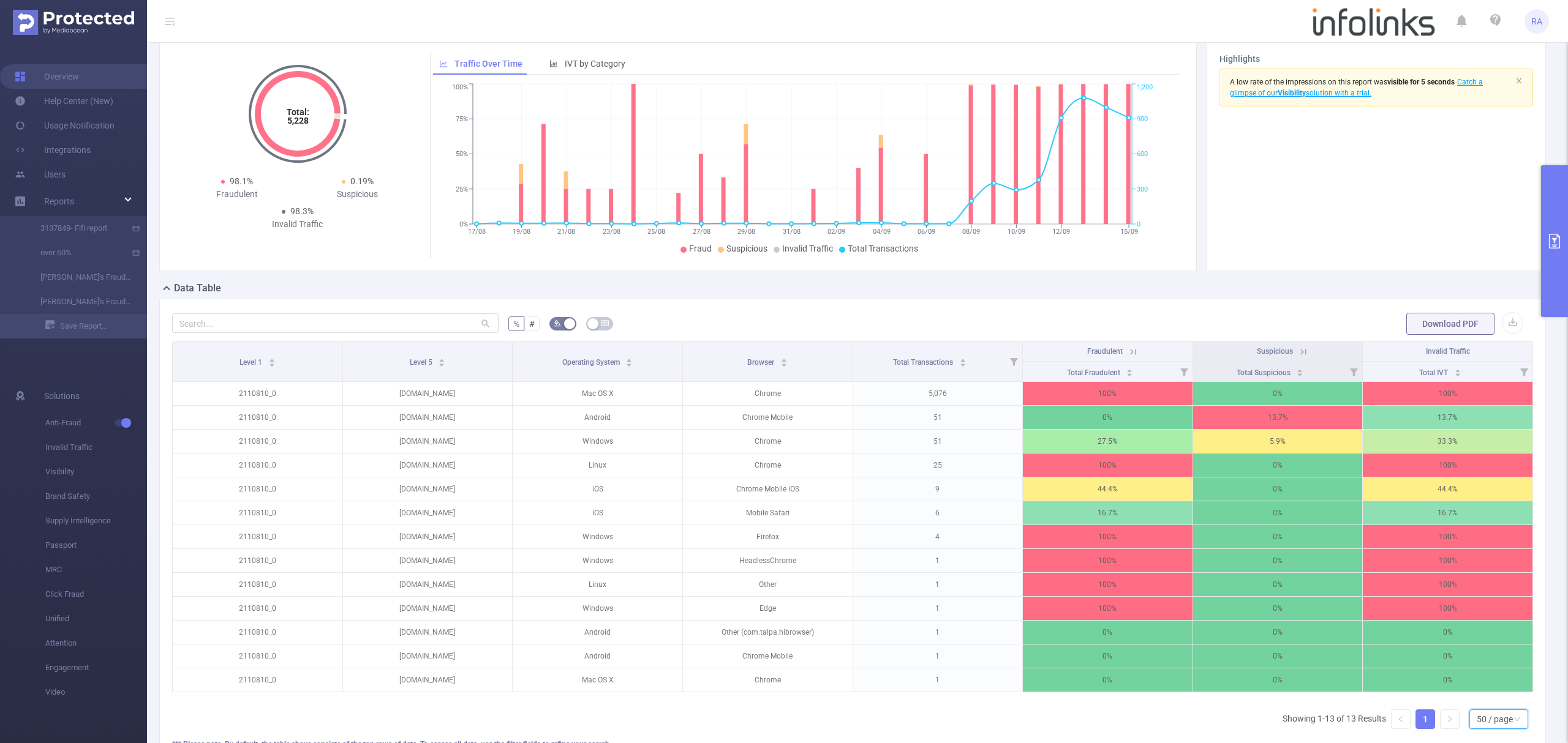
scroll to position [21, 0]
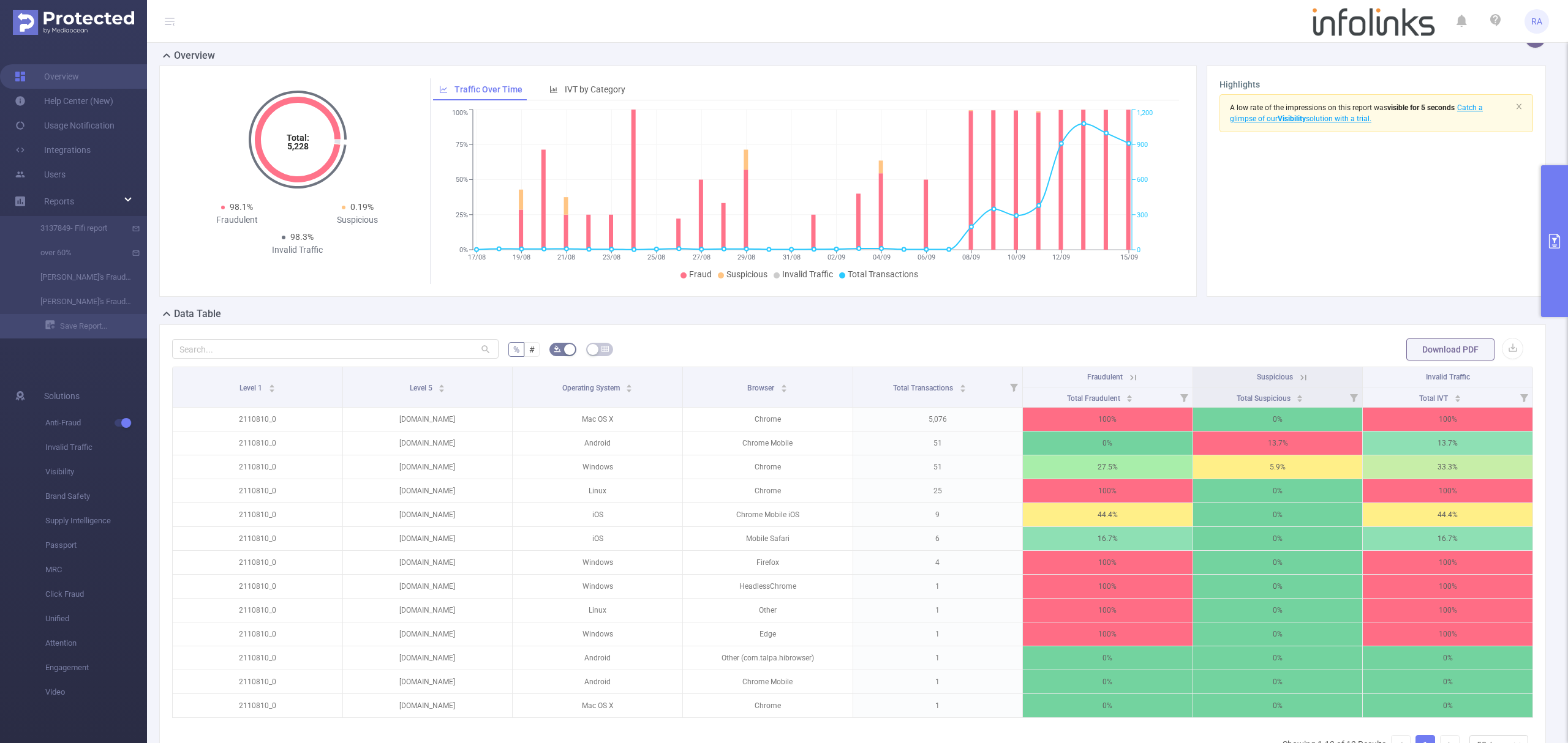
click at [1567, 247] on button "primary" at bounding box center [1554, 241] width 27 height 152
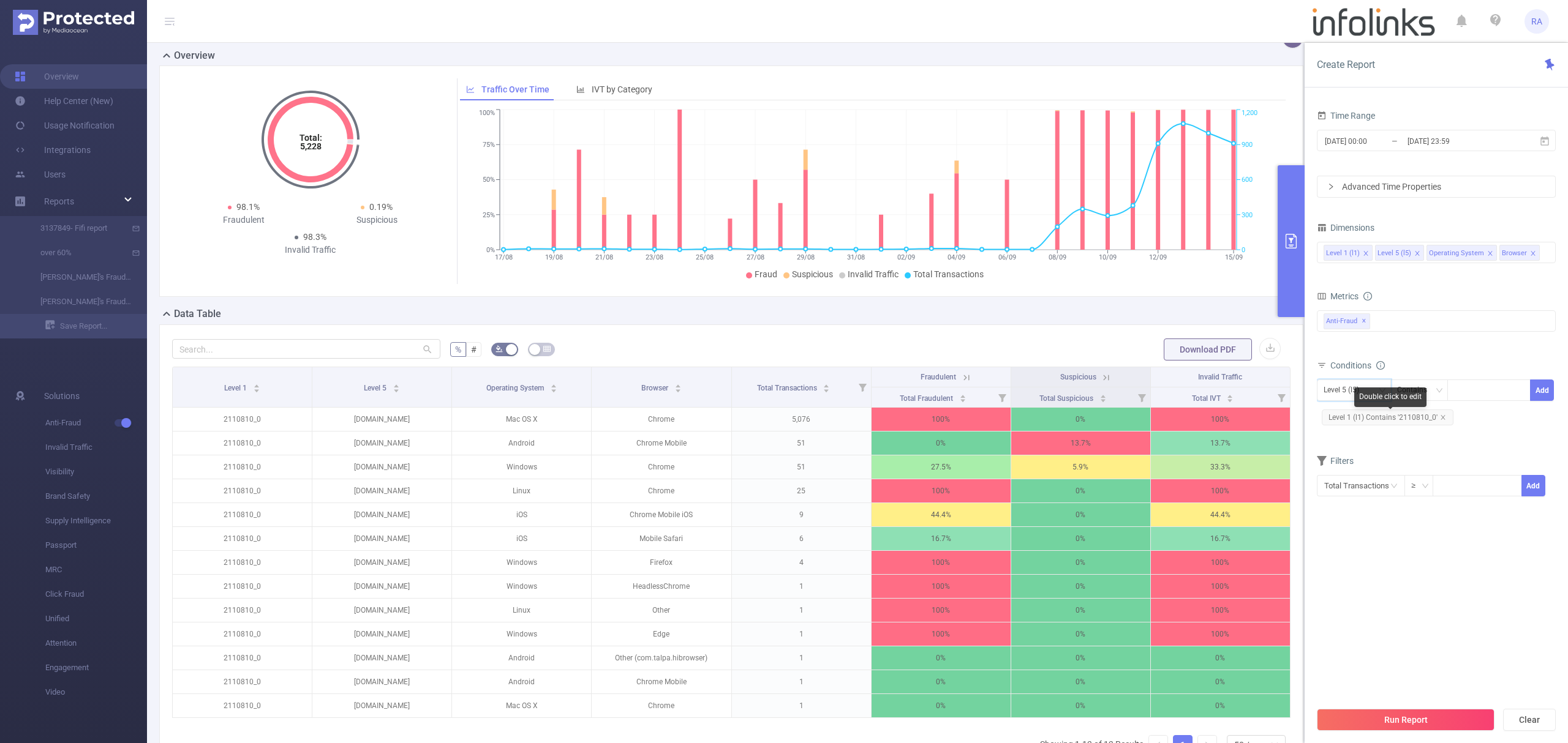
click at [1340, 398] on div "Level 5 (l5)" at bounding box center [1345, 390] width 44 height 20
click at [1344, 412] on li "Level 1 (l1)" at bounding box center [1358, 416] width 82 height 20
click at [1441, 419] on icon "icon: close" at bounding box center [1443, 417] width 6 height 6
drag, startPoint x: 1468, startPoint y: 399, endPoint x: 1479, endPoint y: 390, distance: 14.2
click at [1470, 398] on div at bounding box center [1489, 390] width 70 height 20
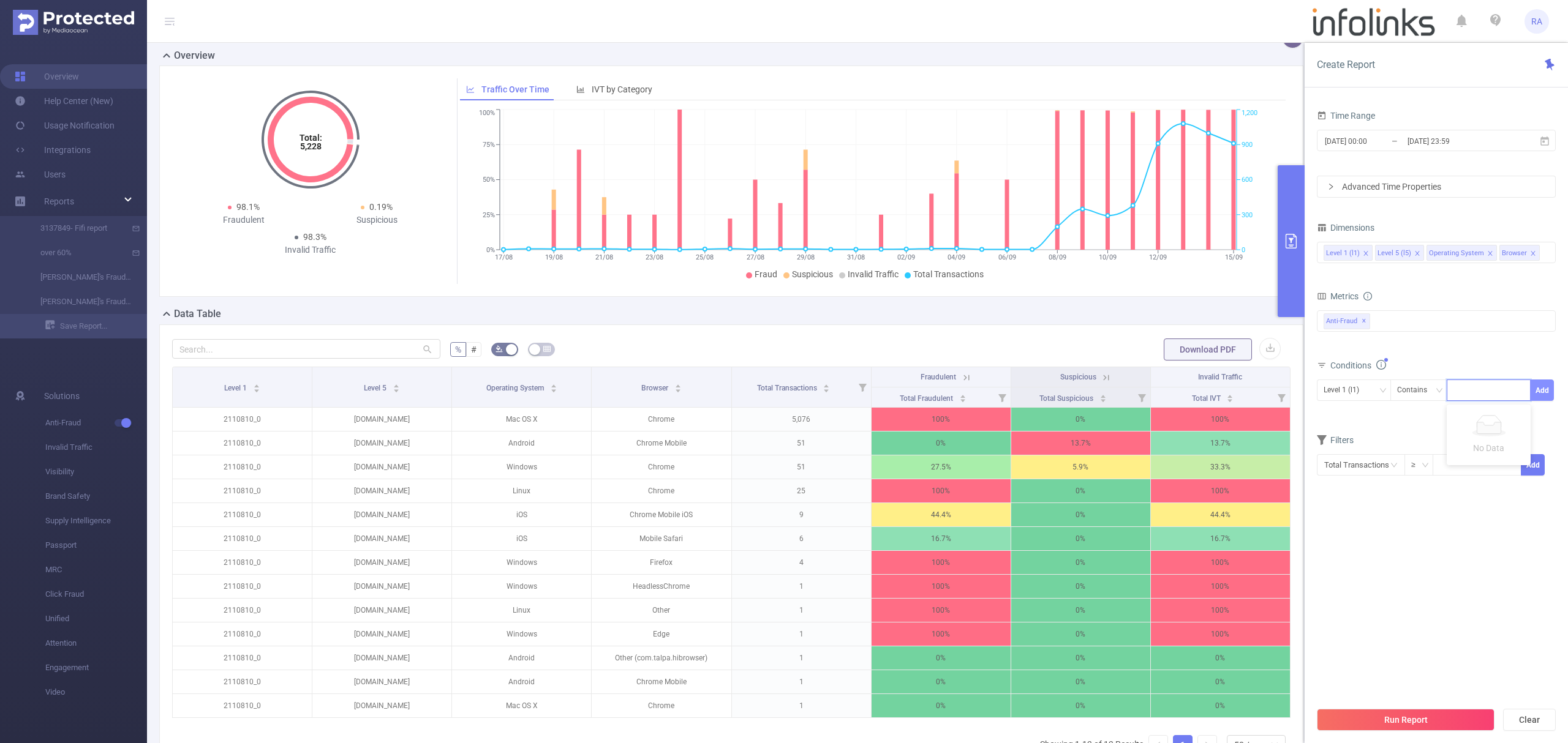
paste input "3424967"
type input "3424967"
click at [1564, 392] on div "Time Range [DATE] 00:00 _ [DATE] 23:59 Advanced Time Properties Dimensions Leve…" at bounding box center [1436, 430] width 263 height 669
click at [1552, 390] on button "Add" at bounding box center [1542, 390] width 24 height 22
click at [1415, 719] on button "Run Report" at bounding box center [1405, 719] width 178 height 22
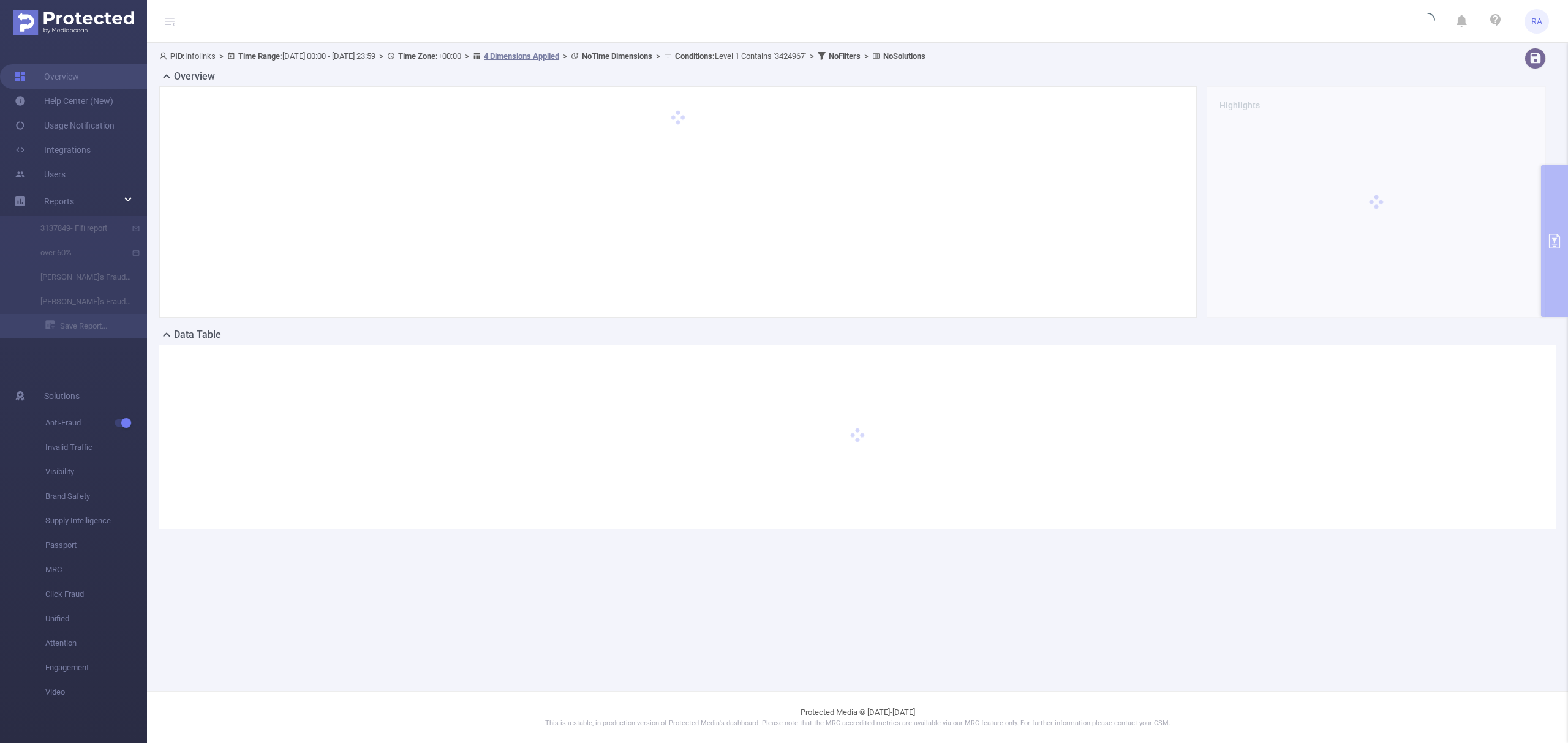
scroll to position [0, 0]
